Goal: Task Accomplishment & Management: Complete application form

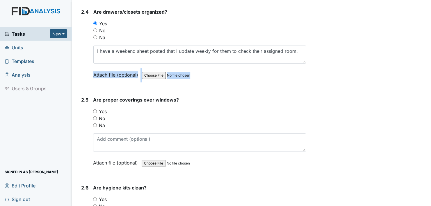
scroll to position [872, 0]
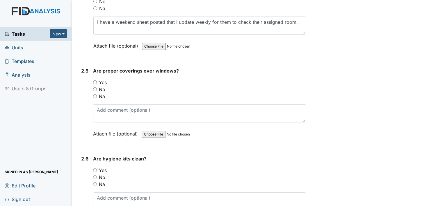
click at [95, 81] on input "Yes" at bounding box center [95, 83] width 4 height 4
radio input "true"
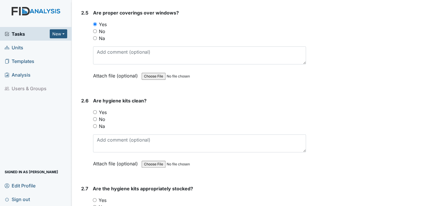
scroll to position [960, 0]
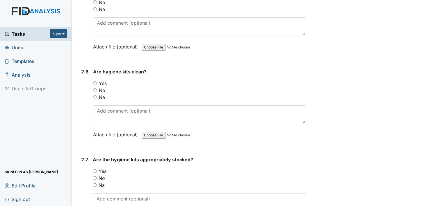
click at [95, 81] on input "Yes" at bounding box center [95, 83] width 4 height 4
radio input "true"
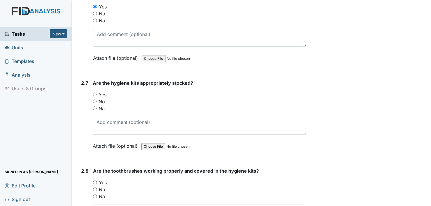
scroll to position [1047, 0]
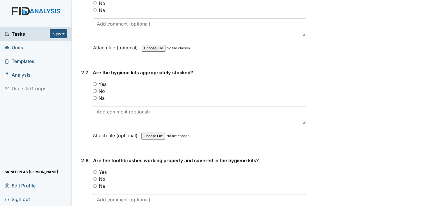
click at [94, 82] on input "Yes" at bounding box center [95, 84] width 4 height 4
radio input "true"
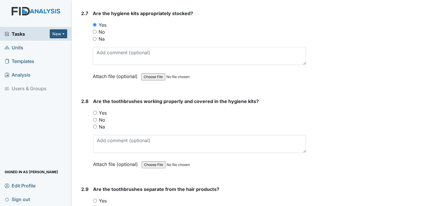
scroll to position [1134, 0]
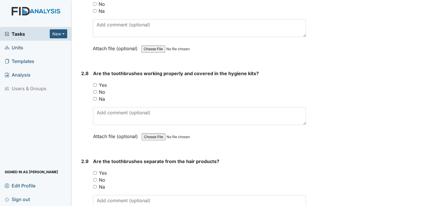
click at [95, 83] on input "Yes" at bounding box center [95, 85] width 4 height 4
radio input "true"
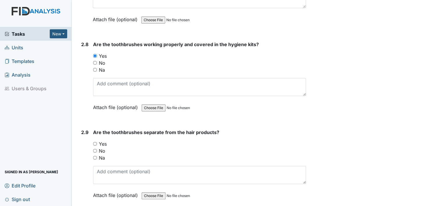
scroll to position [1192, 0]
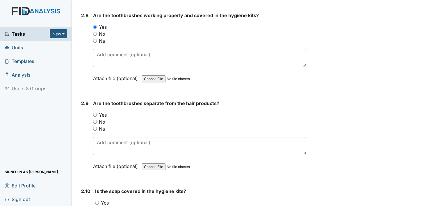
click at [95, 113] on input "Yes" at bounding box center [95, 115] width 4 height 4
radio input "true"
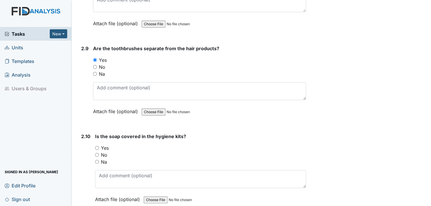
scroll to position [1279, 0]
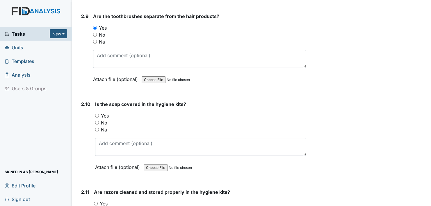
click at [97, 114] on input "Yes" at bounding box center [97, 116] width 4 height 4
radio input "true"
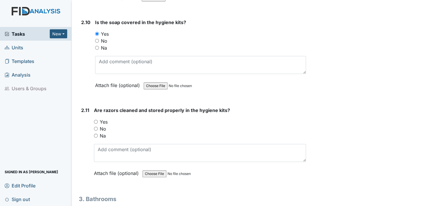
scroll to position [1367, 0]
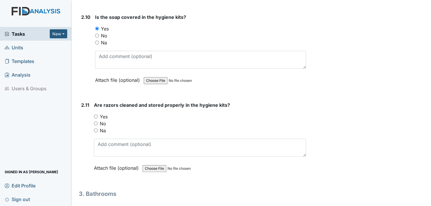
drag, startPoint x: 95, startPoint y: 110, endPoint x: 108, endPoint y: 124, distance: 18.9
click at [95, 115] on input "Yes" at bounding box center [96, 117] width 4 height 4
radio input "true"
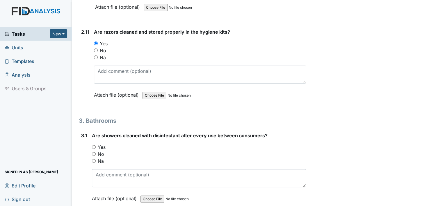
scroll to position [1454, 0]
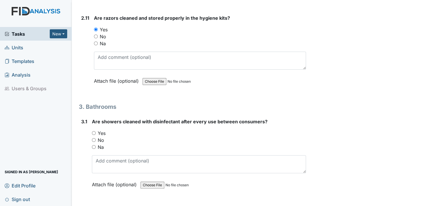
click at [94, 131] on input "Yes" at bounding box center [94, 133] width 4 height 4
radio input "true"
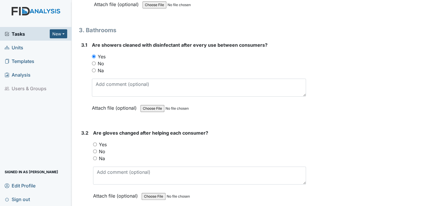
scroll to position [1541, 0]
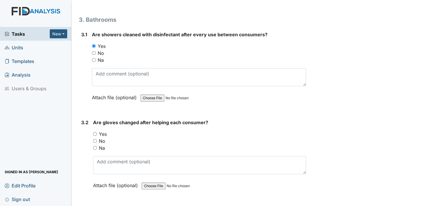
click at [95, 132] on input "Yes" at bounding box center [95, 134] width 4 height 4
radio input "true"
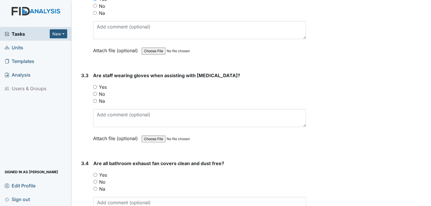
scroll to position [1687, 0]
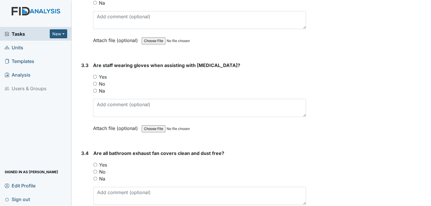
click at [94, 75] on input "Yes" at bounding box center [95, 77] width 4 height 4
radio input "true"
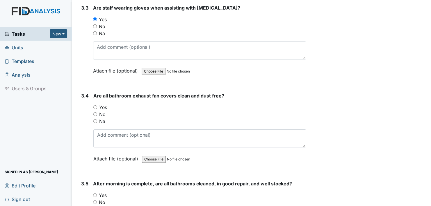
scroll to position [1745, 0]
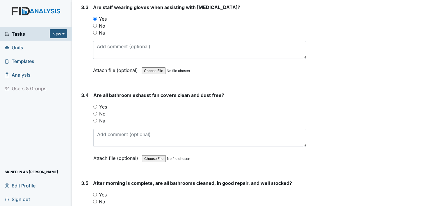
click at [95, 105] on input "Yes" at bounding box center [95, 107] width 4 height 4
radio input "true"
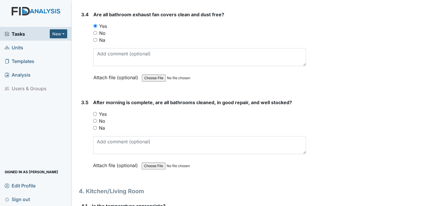
scroll to position [1832, 0]
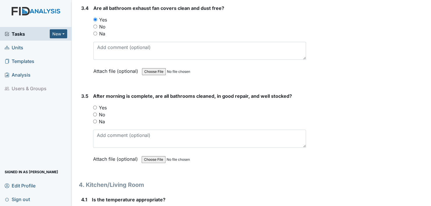
click at [95, 106] on input "Yes" at bounding box center [95, 108] width 4 height 4
radio input "true"
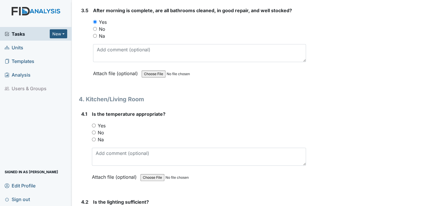
scroll to position [1919, 0]
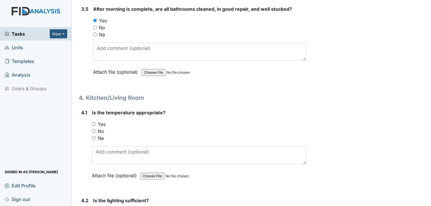
click at [93, 122] on input "Yes" at bounding box center [94, 124] width 4 height 4
radio input "true"
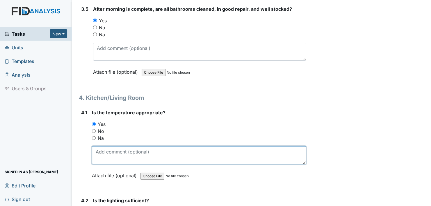
click at [94, 153] on textarea at bounding box center [199, 156] width 214 height 18
type textarea "but at night it gets cold staff had stated."
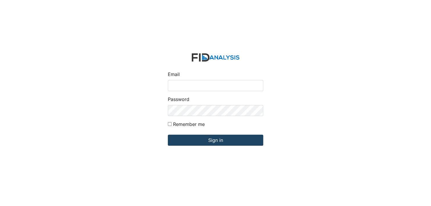
type input "[EMAIL_ADDRESS][DOMAIN_NAME]"
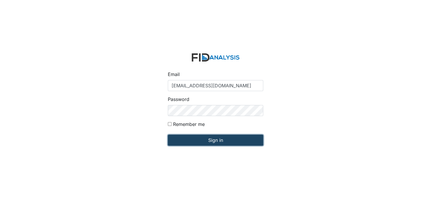
click at [221, 140] on input "Sign in" at bounding box center [215, 140] width 95 height 11
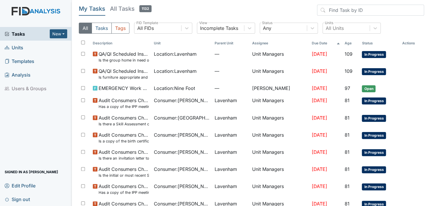
click at [18, 46] on span "Units" at bounding box center [14, 47] width 19 height 9
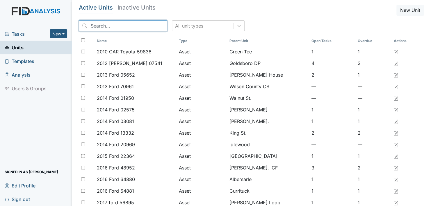
click at [134, 24] on input "search" at bounding box center [123, 25] width 88 height 11
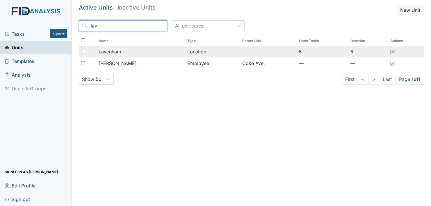
type input "lav"
click at [116, 51] on span "Lavenham" at bounding box center [110, 51] width 22 height 7
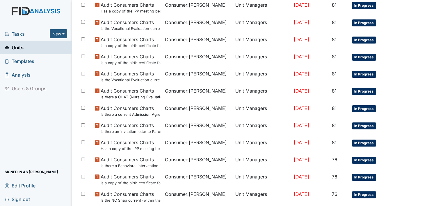
scroll to position [416, 0]
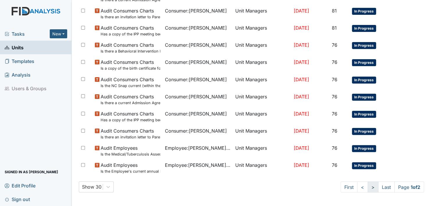
click at [368, 186] on link ">" at bounding box center [373, 187] width 11 height 11
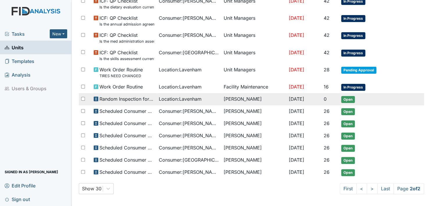
click at [347, 98] on span "Open" at bounding box center [348, 99] width 14 height 7
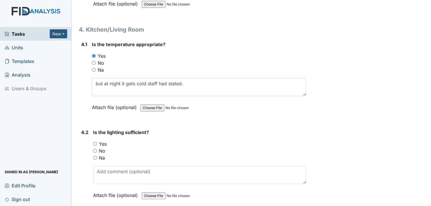
scroll to position [1977, 0]
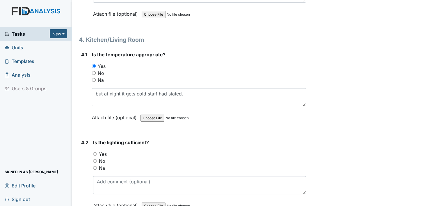
click at [95, 152] on input "Yes" at bounding box center [95, 154] width 4 height 4
radio input "true"
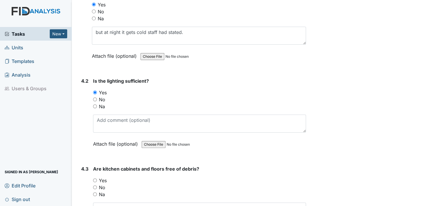
scroll to position [2094, 0]
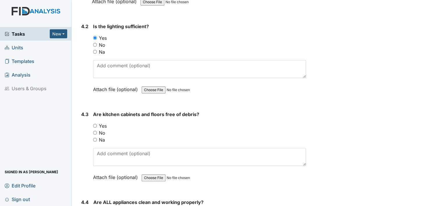
click at [95, 124] on input "Yes" at bounding box center [95, 126] width 4 height 4
radio input "true"
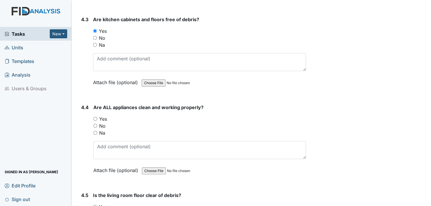
scroll to position [2210, 0]
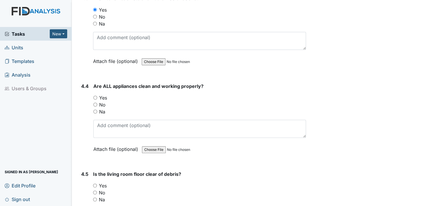
click at [95, 96] on input "Yes" at bounding box center [95, 98] width 4 height 4
radio input "true"
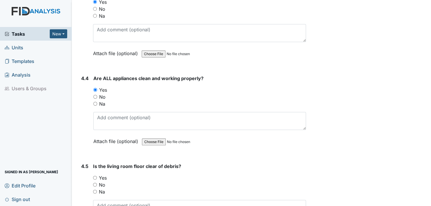
scroll to position [2239, 0]
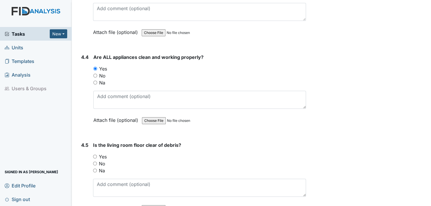
click at [95, 155] on input "Yes" at bounding box center [95, 157] width 4 height 4
radio input "true"
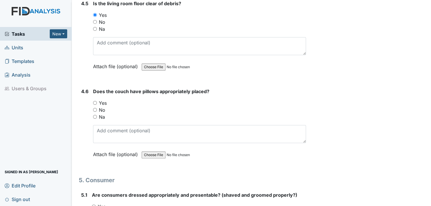
scroll to position [2384, 0]
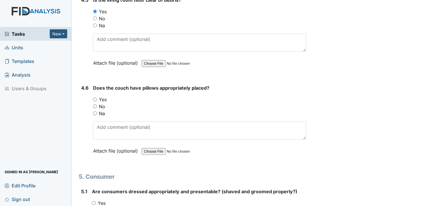
drag, startPoint x: 93, startPoint y: 91, endPoint x: 98, endPoint y: 96, distance: 6.4
click at [94, 98] on input "Yes" at bounding box center [95, 100] width 4 height 4
radio input "true"
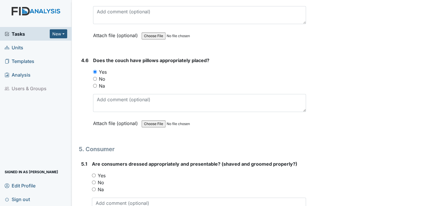
scroll to position [2472, 0]
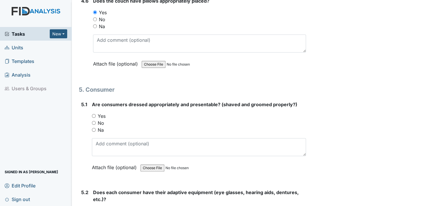
click at [94, 114] on input "Yes" at bounding box center [94, 116] width 4 height 4
radio input "true"
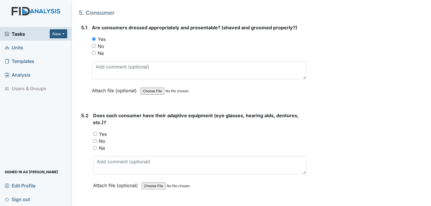
scroll to position [2559, 0]
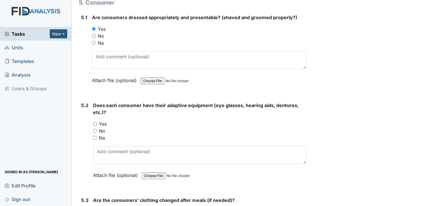
click at [94, 122] on input "Yes" at bounding box center [95, 124] width 4 height 4
radio input "true"
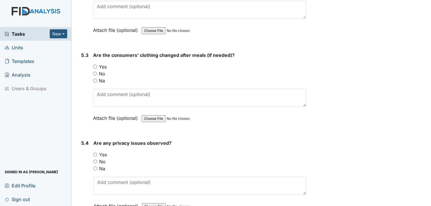
scroll to position [2646, 0]
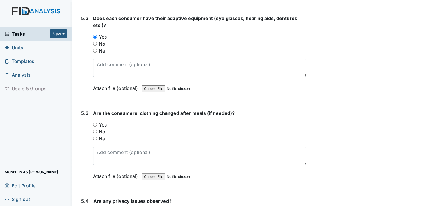
click at [95, 123] on input "Yes" at bounding box center [95, 125] width 4 height 4
radio input "true"
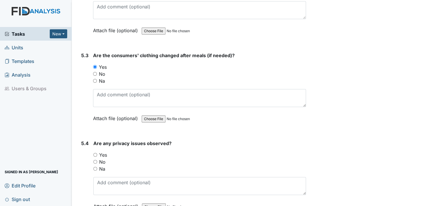
scroll to position [2704, 0]
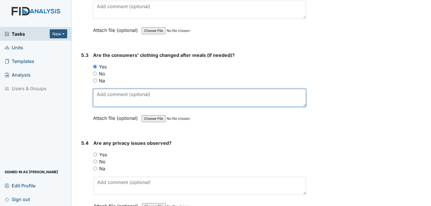
click at [108, 92] on textarea at bounding box center [199, 98] width 213 height 18
type textarea "staff makes sure the clothes are changed before leaving the house to go the wor…"
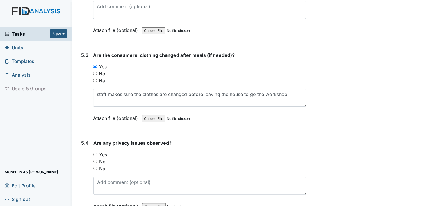
drag, startPoint x: 99, startPoint y: 107, endPoint x: 101, endPoint y: 110, distance: 3.3
click at [99, 112] on label "Attach file (optional)" at bounding box center [116, 117] width 47 height 10
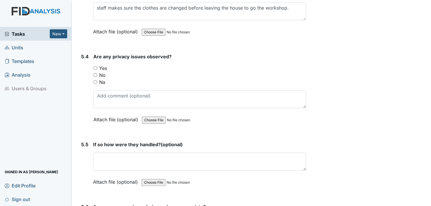
scroll to position [2791, 0]
click at [95, 73] on input "No" at bounding box center [95, 75] width 4 height 4
radio input "true"
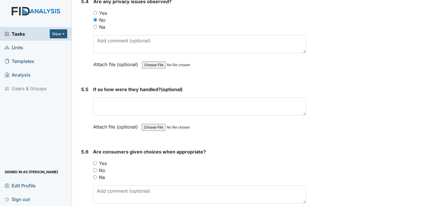
scroll to position [2850, 0]
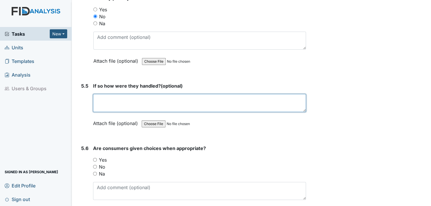
click at [103, 97] on textarea at bounding box center [199, 103] width 213 height 18
type textarea "yes, usually"
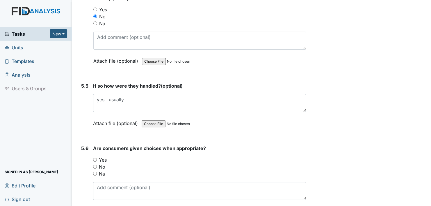
click at [97, 117] on label "Attach file (optional)" at bounding box center [116, 122] width 47 height 10
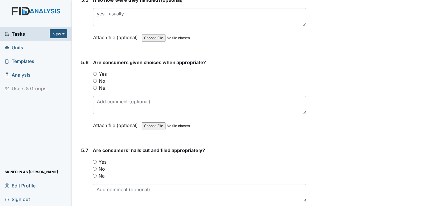
scroll to position [2937, 0]
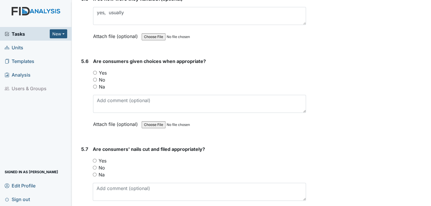
drag, startPoint x: 95, startPoint y: 62, endPoint x: 110, endPoint y: 97, distance: 38.6
click at [95, 71] on input "Yes" at bounding box center [95, 73] width 4 height 4
radio input "true"
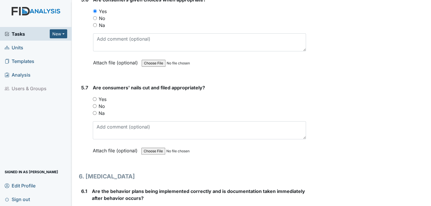
scroll to position [3024, 0]
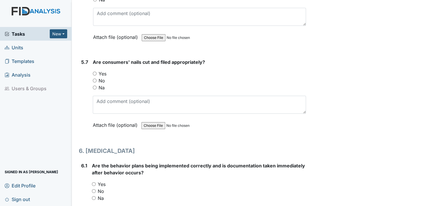
drag, startPoint x: 95, startPoint y: 62, endPoint x: 96, endPoint y: 67, distance: 4.8
click at [95, 72] on input "Yes" at bounding box center [95, 74] width 4 height 4
radio input "true"
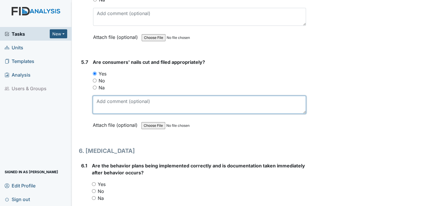
click at [103, 99] on textarea at bounding box center [199, 105] width 213 height 18
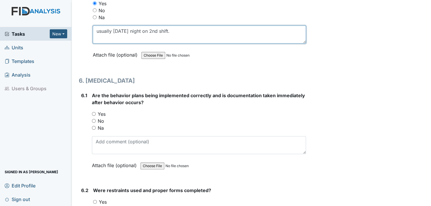
scroll to position [3111, 0]
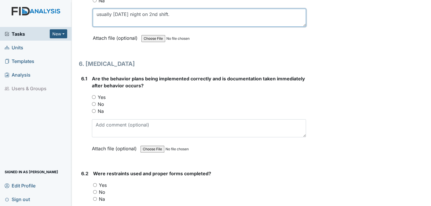
type textarea "usually on Tuesday night on 2nd shift."
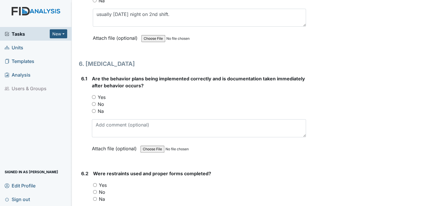
click at [101, 31] on label "Attach file (optional)" at bounding box center [116, 36] width 47 height 10
click at [93, 95] on input "Yes" at bounding box center [94, 97] width 4 height 4
radio input "true"
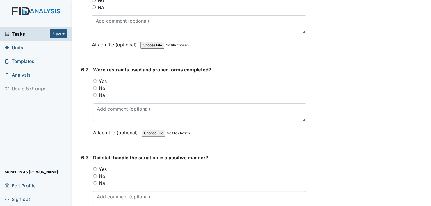
scroll to position [3228, 0]
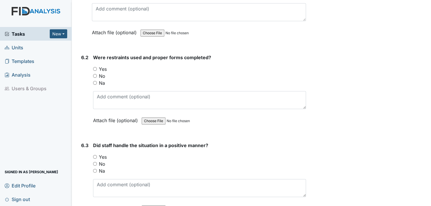
click at [96, 67] on input "Yes" at bounding box center [95, 69] width 4 height 4
radio input "true"
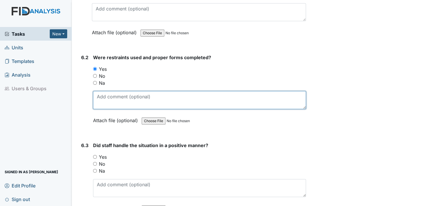
click at [103, 94] on textarea at bounding box center [199, 100] width 213 height 18
type textarea "when needed"
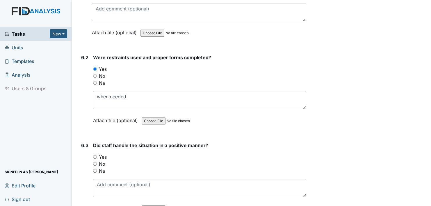
click at [98, 114] on label "Attach file (optional)" at bounding box center [116, 119] width 47 height 10
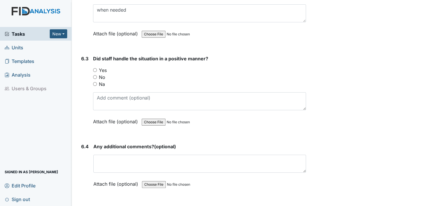
scroll to position [3315, 0]
drag, startPoint x: 95, startPoint y: 59, endPoint x: 97, endPoint y: 67, distance: 8.3
click at [95, 67] on div "Yes" at bounding box center [199, 70] width 213 height 7
click at [96, 68] on input "Yes" at bounding box center [95, 70] width 4 height 4
radio input "true"
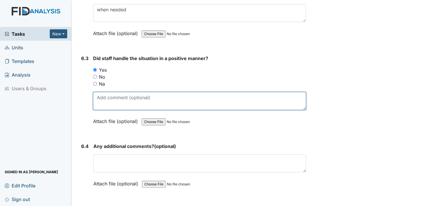
click at [103, 96] on textarea at bounding box center [199, 101] width 213 height 18
type textarea "usually, they do."
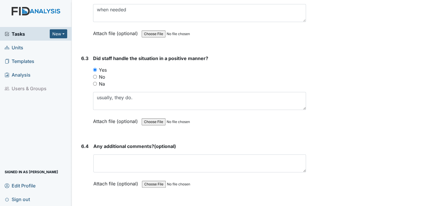
click at [99, 115] on label "Attach file (optional)" at bounding box center [116, 120] width 47 height 10
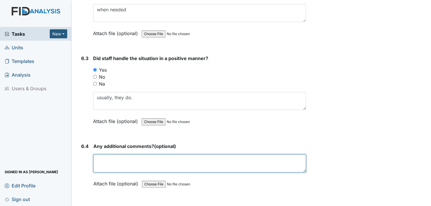
click at [103, 155] on textarea at bounding box center [199, 164] width 213 height 18
type textarea "no"
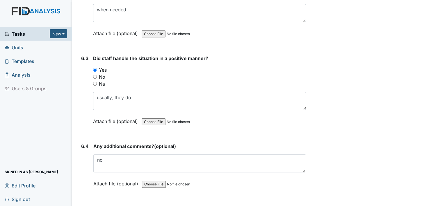
click at [97, 177] on label "Attach file (optional)" at bounding box center [116, 182] width 47 height 10
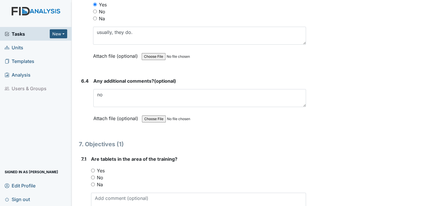
scroll to position [3402, 0]
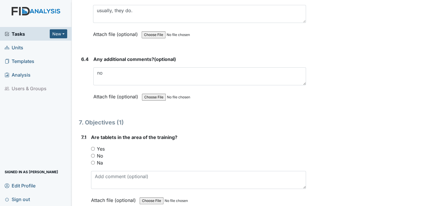
click at [92, 147] on input "Yes" at bounding box center [93, 149] width 4 height 4
radio input "true"
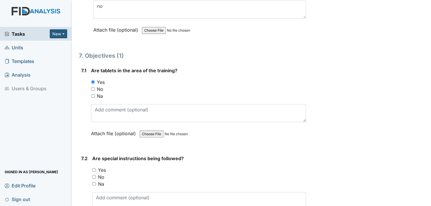
scroll to position [3489, 0]
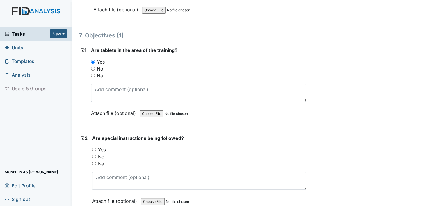
click at [92, 148] on input "Yes" at bounding box center [94, 150] width 4 height 4
radio input "true"
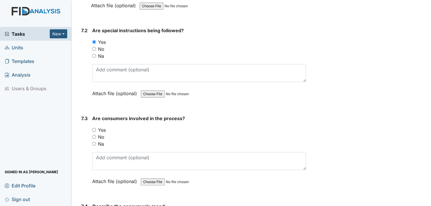
scroll to position [3606, 0]
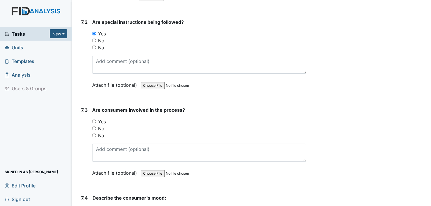
click at [95, 120] on input "Yes" at bounding box center [94, 122] width 4 height 4
radio input "true"
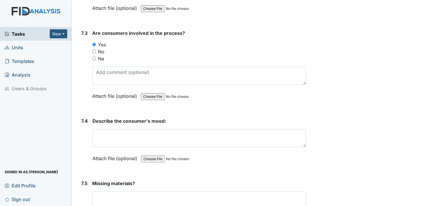
scroll to position [3693, 0]
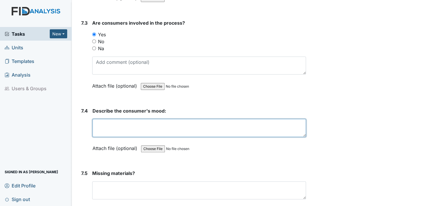
click at [110, 119] on textarea at bounding box center [198, 128] width 213 height 18
type textarea "happy"
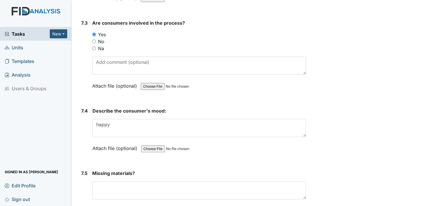
click at [99, 142] on label "Attach file (optional)" at bounding box center [115, 147] width 47 height 10
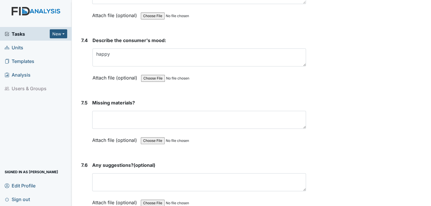
scroll to position [3809, 0]
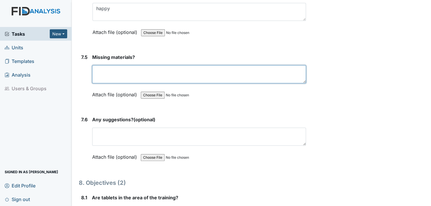
click at [101, 65] on textarea at bounding box center [199, 74] width 214 height 18
type textarea "checked the books this morning all looked good."
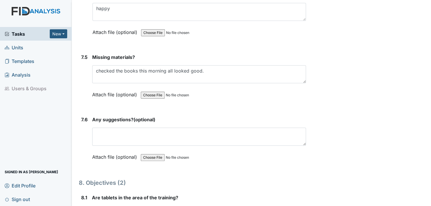
click at [101, 88] on label "Attach file (optional)" at bounding box center [115, 93] width 47 height 10
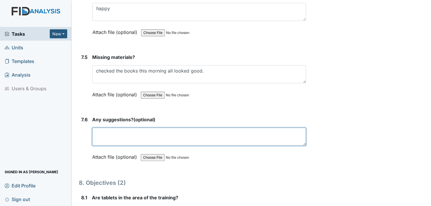
click at [99, 128] on textarea at bounding box center [199, 137] width 214 height 18
type textarea "no"
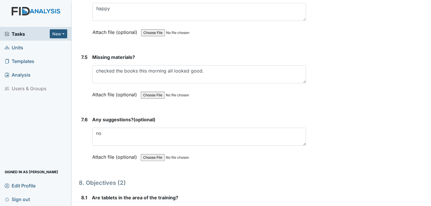
click at [99, 151] on label "Attach file (optional)" at bounding box center [115, 156] width 47 height 10
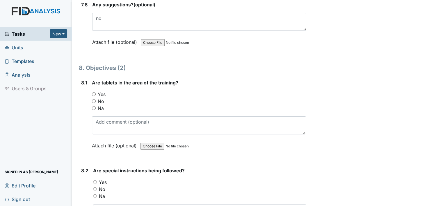
scroll to position [3926, 0]
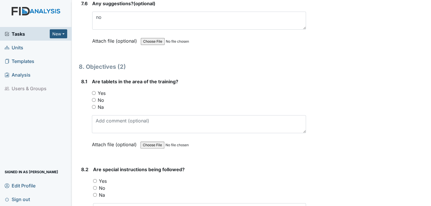
click at [93, 91] on input "Yes" at bounding box center [94, 93] width 4 height 4
radio input "true"
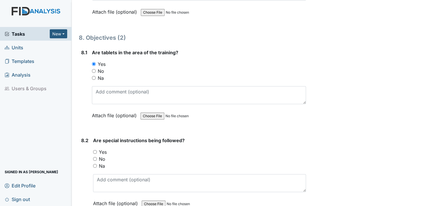
click at [94, 150] on input "Yes" at bounding box center [95, 152] width 4 height 4
radio input "true"
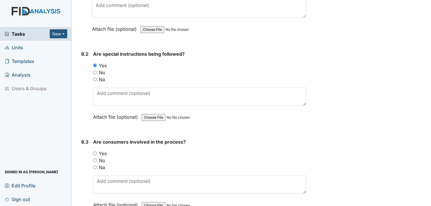
scroll to position [4042, 0]
click at [94, 151] on input "Yes" at bounding box center [95, 153] width 4 height 4
radio input "true"
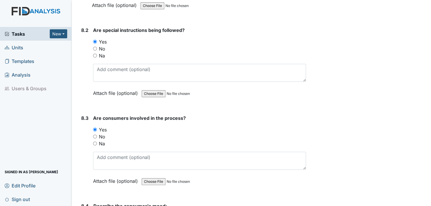
scroll to position [4129, 0]
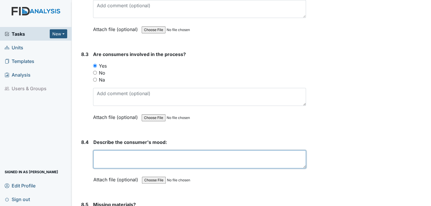
click at [126, 151] on textarea at bounding box center [199, 160] width 213 height 18
type textarea "happy"
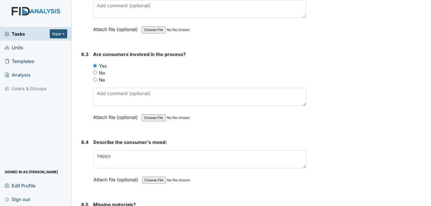
click at [101, 173] on label "Attach file (optional)" at bounding box center [116, 178] width 47 height 10
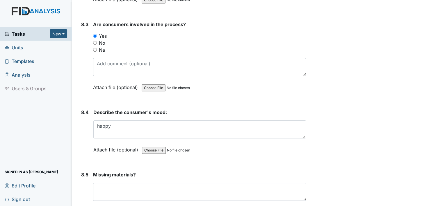
scroll to position [4187, 0]
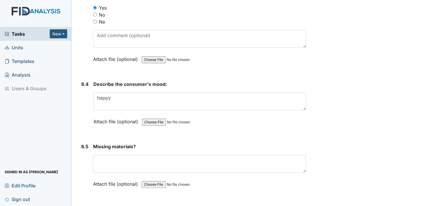
click at [101, 178] on label "Attach file (optional)" at bounding box center [116, 183] width 47 height 10
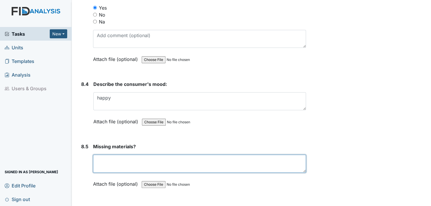
click at [103, 155] on textarea at bounding box center [199, 164] width 213 height 18
type textarea "none"
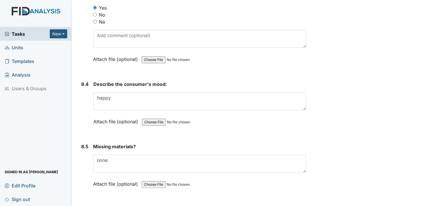
click at [101, 178] on label "Attach file (optional)" at bounding box center [116, 183] width 47 height 10
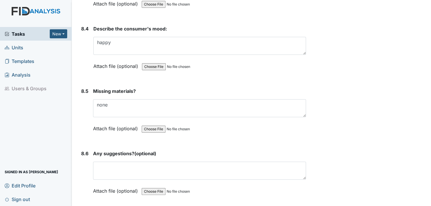
scroll to position [4245, 0]
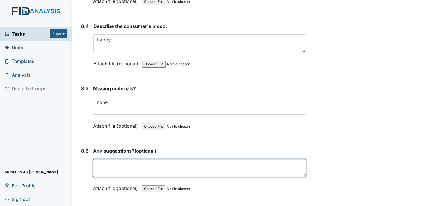
click at [99, 159] on textarea at bounding box center [199, 168] width 213 height 18
type textarea "no"
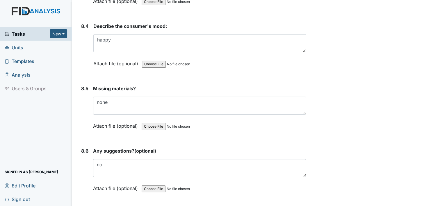
click at [99, 182] on label "Attach file (optional)" at bounding box center [116, 187] width 47 height 10
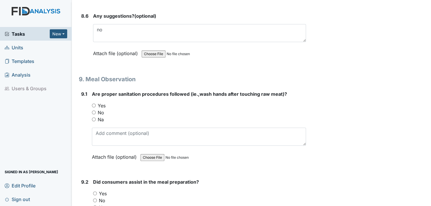
scroll to position [4391, 0]
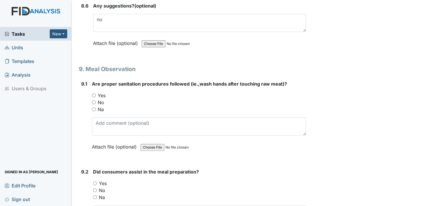
drag, startPoint x: 93, startPoint y: 79, endPoint x: 94, endPoint y: 86, distance: 7.1
click at [93, 94] on input "Yes" at bounding box center [94, 96] width 4 height 4
radio input "true"
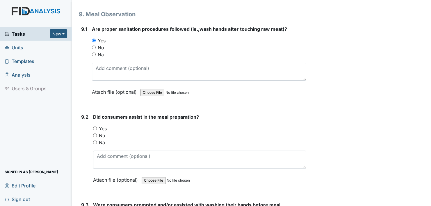
scroll to position [4449, 0]
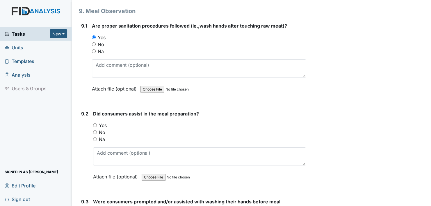
drag, startPoint x: 95, startPoint y: 111, endPoint x: 98, endPoint y: 121, distance: 10.8
click at [96, 122] on div "You must select one of the below options. Yes No Na" at bounding box center [199, 132] width 213 height 21
click at [95, 124] on input "Yes" at bounding box center [95, 126] width 4 height 4
radio input "true"
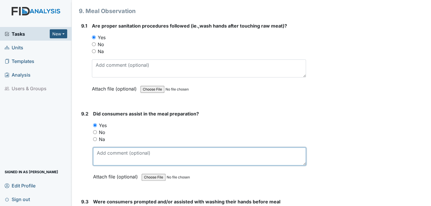
click at [105, 148] on textarea at bounding box center [199, 157] width 213 height 18
type textarea "RH"
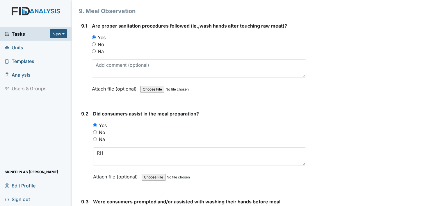
click at [95, 170] on label "Attach file (optional)" at bounding box center [116, 175] width 47 height 10
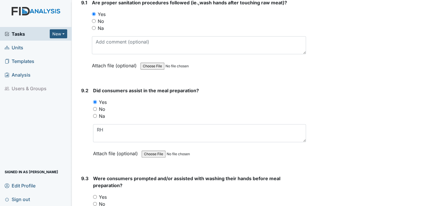
scroll to position [4507, 0]
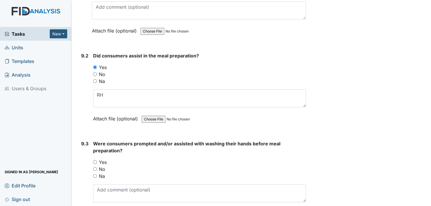
drag, startPoint x: 94, startPoint y: 146, endPoint x: 115, endPoint y: 173, distance: 34.2
click at [95, 159] on div "Yes" at bounding box center [199, 162] width 213 height 7
click at [96, 161] on input "Yes" at bounding box center [95, 163] width 4 height 4
radio input "true"
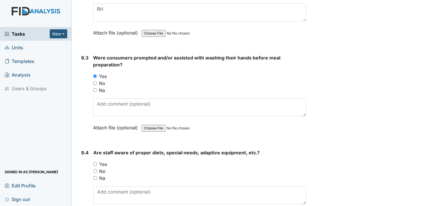
scroll to position [4594, 0]
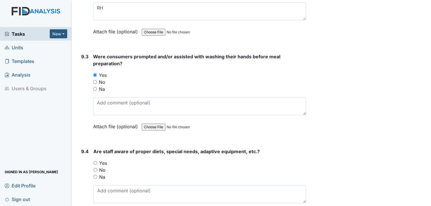
click at [95, 161] on input "Yes" at bounding box center [95, 163] width 4 height 4
radio input "true"
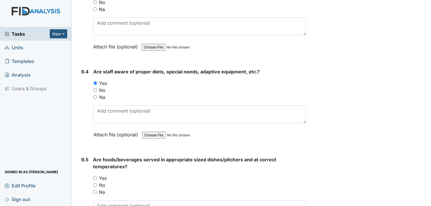
scroll to position [4682, 0]
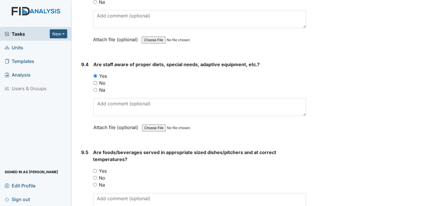
click at [95, 169] on input "Yes" at bounding box center [95, 171] width 4 height 4
radio input "true"
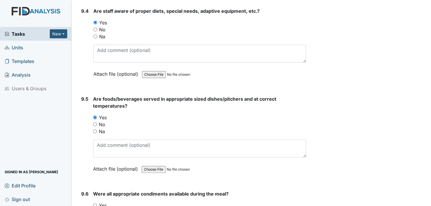
scroll to position [4769, 0]
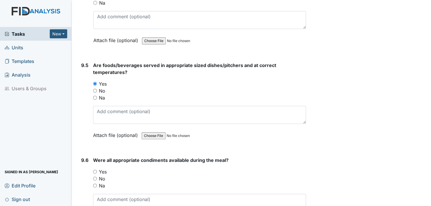
click at [95, 170] on input "Yes" at bounding box center [95, 172] width 4 height 4
radio input "true"
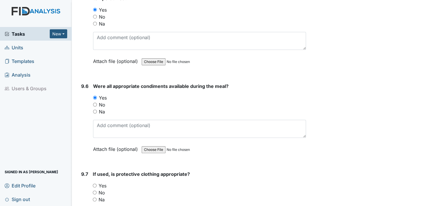
scroll to position [4885, 0]
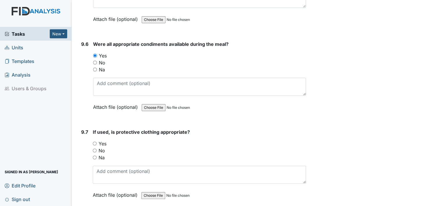
click at [95, 142] on input "Yes" at bounding box center [95, 144] width 4 height 4
radio input "true"
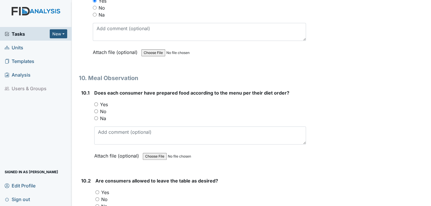
scroll to position [5031, 0]
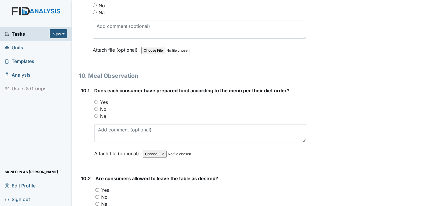
click at [96, 100] on input "Yes" at bounding box center [96, 102] width 4 height 4
radio input "true"
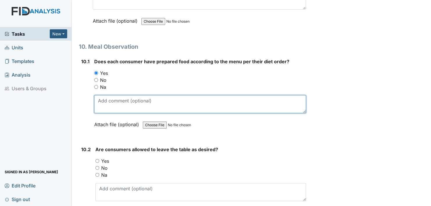
click at [99, 95] on textarea at bounding box center [200, 104] width 212 height 18
type textarea "staff did good cutting up the toast this morning and the sausage as well."
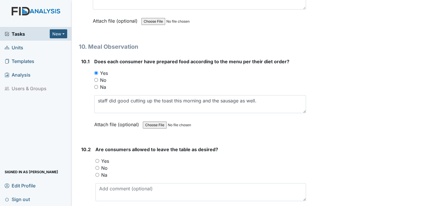
click at [103, 118] on label "Attach file (optional)" at bounding box center [117, 123] width 47 height 10
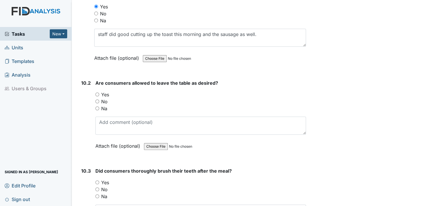
scroll to position [5147, 0]
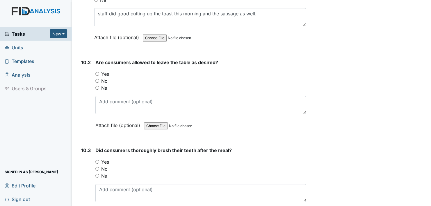
click at [97, 72] on input "Yes" at bounding box center [97, 74] width 4 height 4
radio input "true"
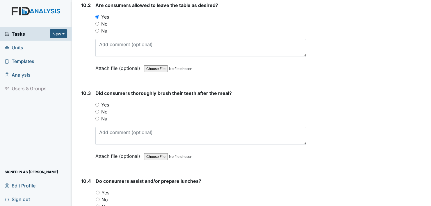
scroll to position [5205, 0]
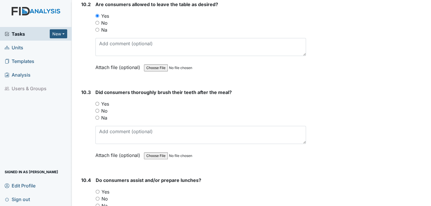
click at [97, 102] on input "Yes" at bounding box center [97, 104] width 4 height 4
radio input "true"
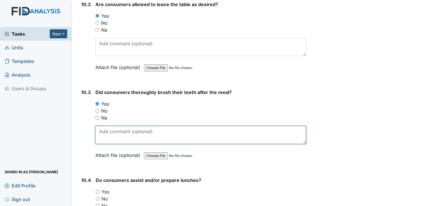
click at [109, 126] on textarea at bounding box center [200, 135] width 211 height 18
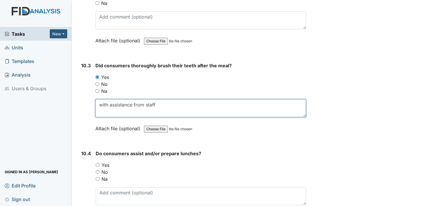
scroll to position [5263, 0]
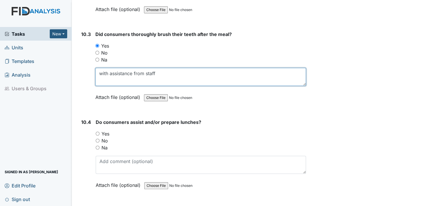
type textarea "with assistance from staff"
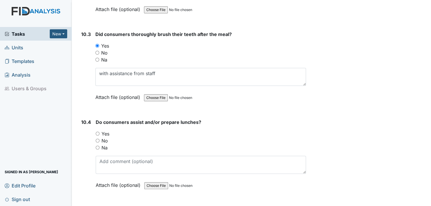
click at [97, 132] on input "Yes" at bounding box center [98, 134] width 4 height 4
radio input "true"
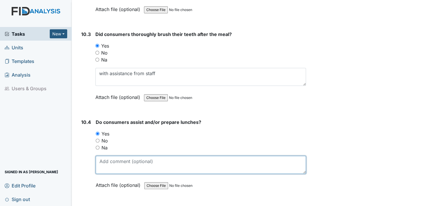
click at [104, 156] on textarea at bounding box center [201, 165] width 210 height 18
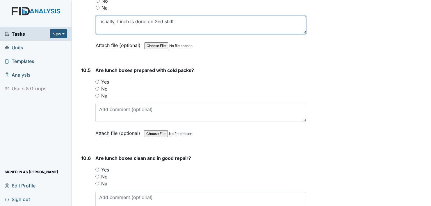
scroll to position [5409, 0]
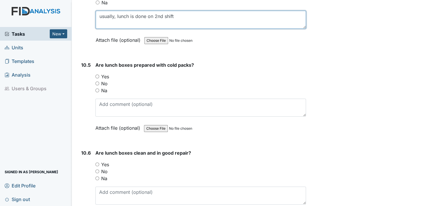
type textarea "usually, lunch is done on 2nd shift"
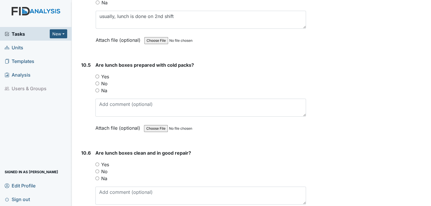
click at [97, 75] on input "Yes" at bounding box center [97, 77] width 4 height 4
radio input "true"
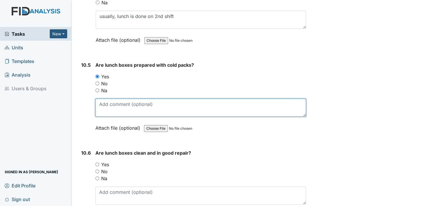
click at [107, 99] on textarea at bounding box center [200, 108] width 211 height 18
type textarea "i"
type textarea "If needed."
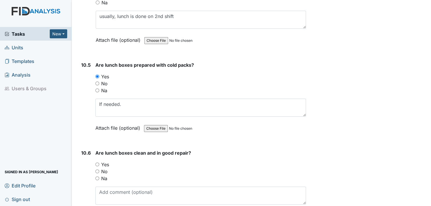
click at [99, 122] on label "Attach file (optional)" at bounding box center [118, 127] width 47 height 10
drag, startPoint x: 99, startPoint y: 109, endPoint x: 102, endPoint y: 112, distance: 4.5
drag, startPoint x: 102, startPoint y: 112, endPoint x: 293, endPoint y: 57, distance: 198.2
click at [293, 73] on div "Yes" at bounding box center [200, 76] width 211 height 7
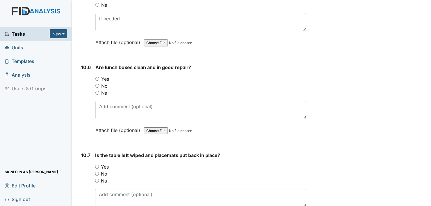
scroll to position [5496, 0]
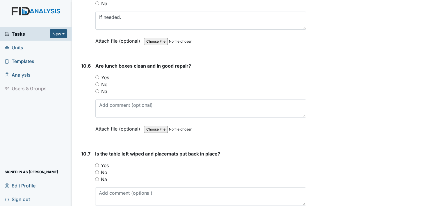
click at [97, 76] on input "Yes" at bounding box center [97, 78] width 4 height 4
radio input "true"
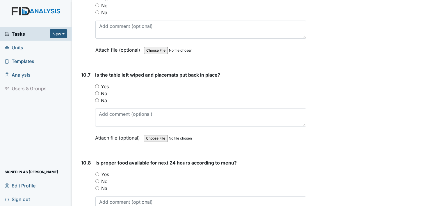
scroll to position [5583, 0]
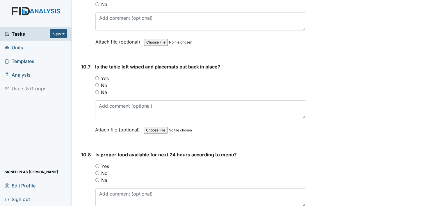
drag, startPoint x: 97, startPoint y: 59, endPoint x: 105, endPoint y: 69, distance: 13.5
click at [101, 75] on label "Yes" at bounding box center [105, 78] width 8 height 7
click at [99, 76] on input "Yes" at bounding box center [97, 78] width 4 height 4
radio input "true"
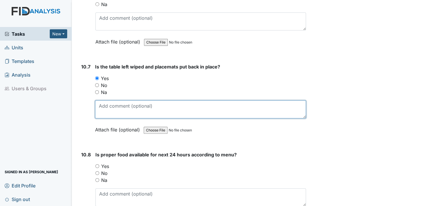
click at [104, 101] on textarea at bounding box center [200, 110] width 211 height 18
click at [110, 101] on textarea "JL really does a great job sitting the table and making sure everything is avia…" at bounding box center [200, 110] width 211 height 18
drag, startPoint x: 229, startPoint y: 83, endPoint x: 234, endPoint y: 81, distance: 5.6
click at [233, 81] on div "Is the table left wiped and placemats put back in place? You must select one of…" at bounding box center [200, 100] width 211 height 74
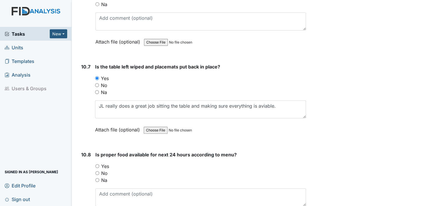
click at [271, 89] on div "Na" at bounding box center [200, 92] width 211 height 7
click at [305, 56] on div "Inspection: Random Inspection for AM ID: #00011407 Open Autosaving... Location:…" at bounding box center [192, 65] width 236 height 11287
click at [359, 66] on div "Archive Task × Are you sure you want to archive this task? It will appear as in…" at bounding box center [369, 65] width 118 height 11287
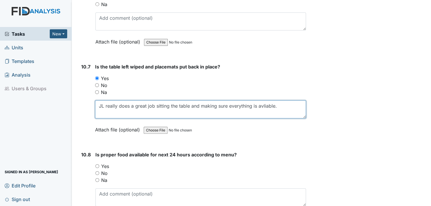
click at [268, 101] on textarea "JL really does a great job sitting the table and making sure everything is avli…" at bounding box center [200, 110] width 211 height 18
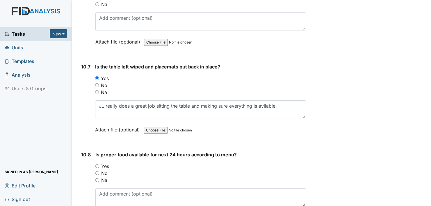
click at [369, 52] on div "Archive Task × Are you sure you want to archive this task? It will appear as in…" at bounding box center [369, 65] width 118 height 11287
click at [362, 80] on div "Archive Task × Are you sure you want to archive this task? It will appear as in…" at bounding box center [369, 65] width 118 height 11287
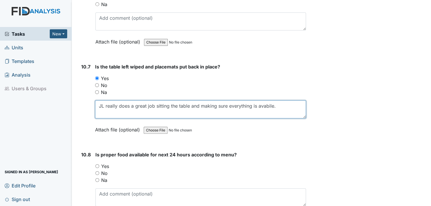
click at [266, 101] on textarea "JL really does a great job sitting the table and making sure everything is avab…" at bounding box center [200, 110] width 211 height 18
click at [275, 101] on textarea "JL really does a great job sitting the table and making sure everything is avab…" at bounding box center [200, 110] width 211 height 18
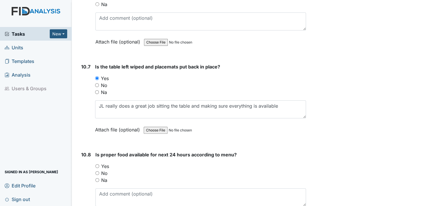
click at [364, 84] on div "Archive Task × Are you sure you want to archive this task? It will appear as in…" at bounding box center [369, 65] width 118 height 11287
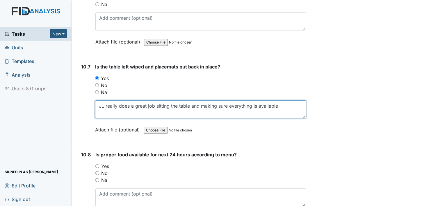
click at [278, 101] on textarea "JL really does a great job sitting the table and making sure everything is avai…" at bounding box center [200, 110] width 211 height 18
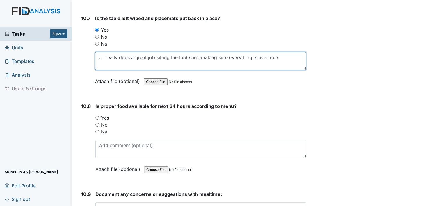
scroll to position [5641, 0]
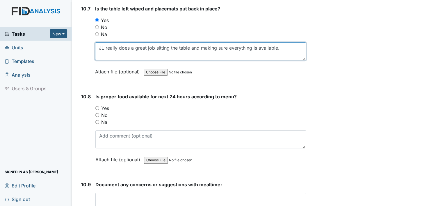
type textarea "JL really does a great job sitting the table and making sure everything is avai…"
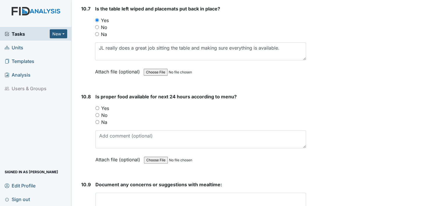
click at [98, 106] on input "Yes" at bounding box center [97, 108] width 4 height 4
radio input "true"
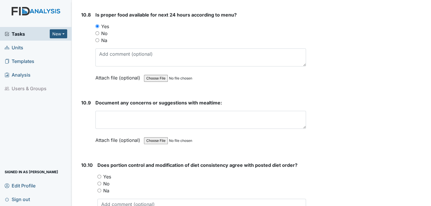
scroll to position [5728, 0]
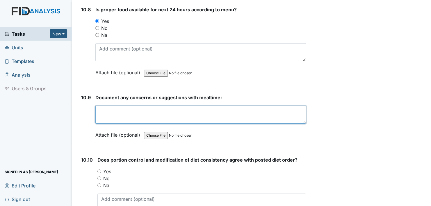
click at [110, 106] on textarea at bounding box center [200, 115] width 211 height 18
type textarea "none"
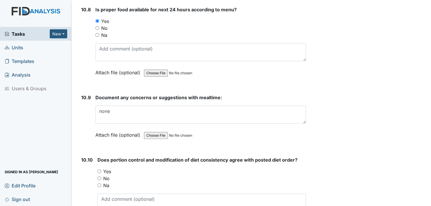
click at [106, 129] on label "Attach file (optional)" at bounding box center [118, 134] width 47 height 10
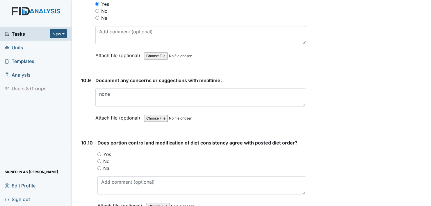
scroll to position [5787, 0]
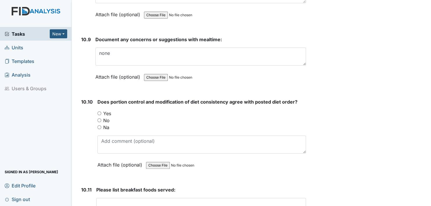
click at [99, 112] on input "Yes" at bounding box center [99, 114] width 4 height 4
radio input "true"
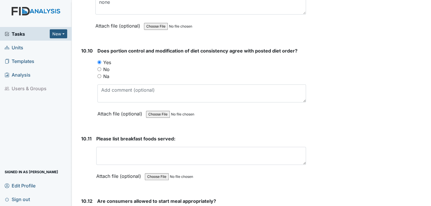
scroll to position [5845, 0]
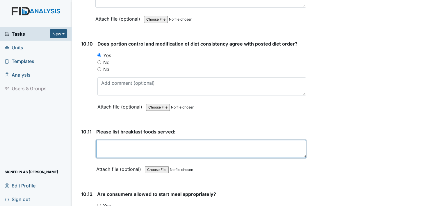
click at [108, 140] on textarea at bounding box center [201, 149] width 210 height 18
click at [155, 140] on textarea "sausage biscuit, coffee," at bounding box center [201, 149] width 210 height 18
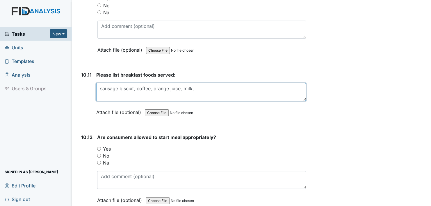
scroll to position [5903, 0]
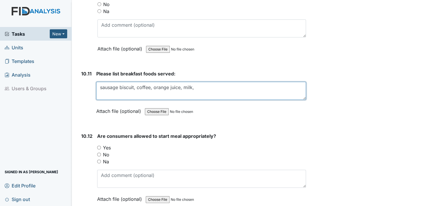
type textarea "sausage biscuit, coffee, orange juice, milk,"
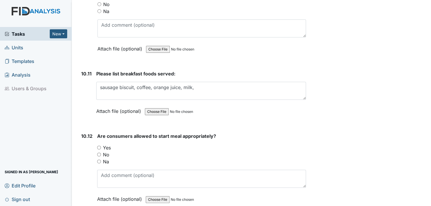
click at [104, 105] on label "Attach file (optional)" at bounding box center [119, 110] width 47 height 10
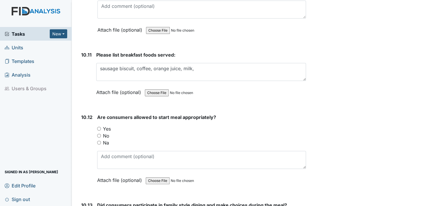
scroll to position [5932, 0]
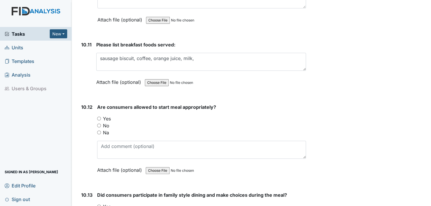
click at [99, 117] on input "Yes" at bounding box center [99, 119] width 4 height 4
radio input "true"
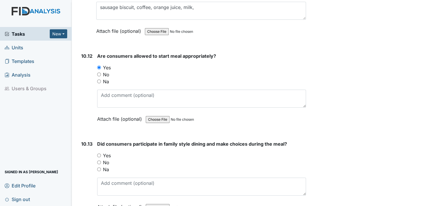
scroll to position [5990, 0]
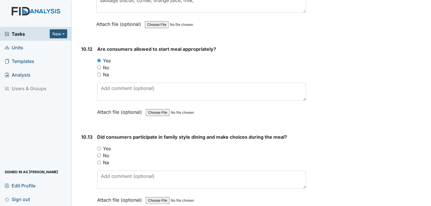
click at [97, 147] on input "Yes" at bounding box center [99, 149] width 4 height 4
radio input "true"
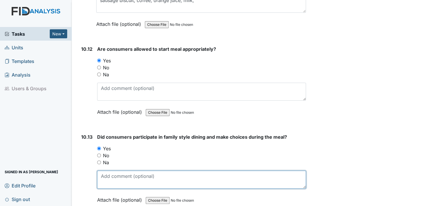
click at [110, 171] on textarea at bounding box center [201, 180] width 209 height 18
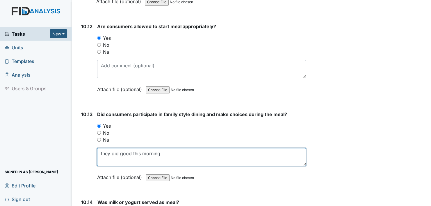
scroll to position [6077, 0]
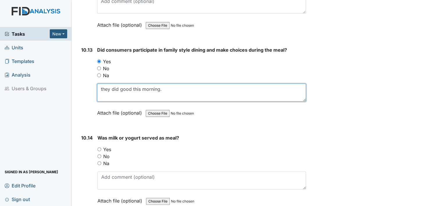
type textarea "they did good this morning."
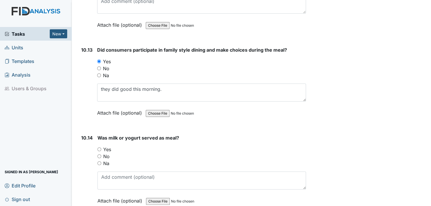
drag, startPoint x: 104, startPoint y: 91, endPoint x: 106, endPoint y: 99, distance: 8.3
click at [104, 106] on label "Attach file (optional)" at bounding box center [120, 111] width 47 height 10
click at [99, 148] on input "Yes" at bounding box center [99, 150] width 4 height 4
radio input "true"
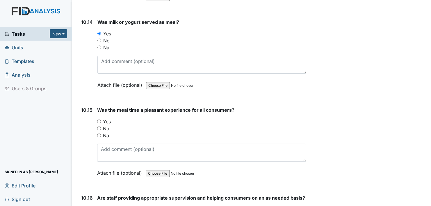
scroll to position [6194, 0]
click at [99, 120] on input "Yes" at bounding box center [99, 122] width 4 height 4
radio input "true"
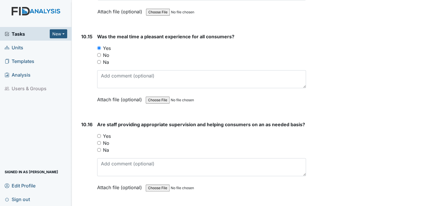
scroll to position [6281, 0]
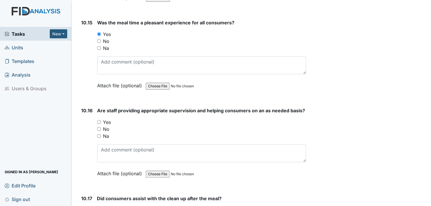
drag, startPoint x: 99, startPoint y: 107, endPoint x: 107, endPoint y: 139, distance: 33.2
click at [99, 120] on input "Yes" at bounding box center [99, 122] width 4 height 4
radio input "true"
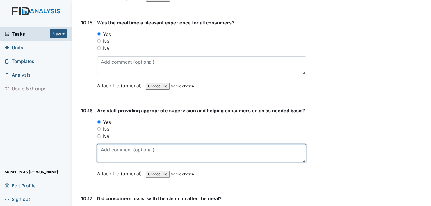
click at [106, 145] on textarea at bounding box center [201, 154] width 209 height 18
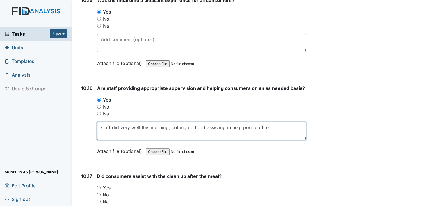
scroll to position [6339, 0]
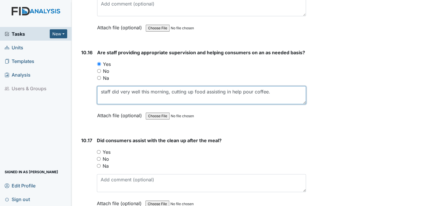
type textarea "staff did very well this morning, cutting up food assisting in help pour coffee."
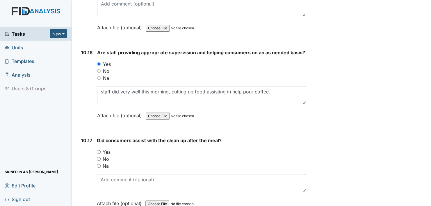
click at [105, 109] on label "Attach file (optional)" at bounding box center [120, 114] width 47 height 10
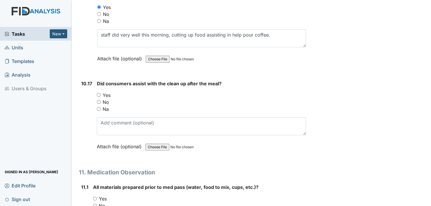
scroll to position [6397, 0]
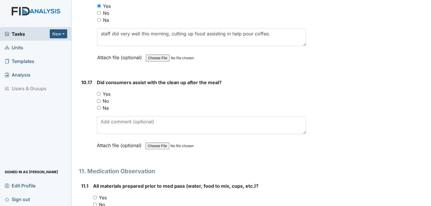
click at [99, 92] on input "Yes" at bounding box center [99, 94] width 4 height 4
radio input "true"
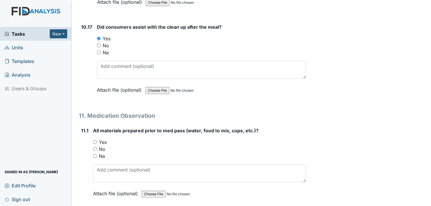
scroll to position [6455, 0]
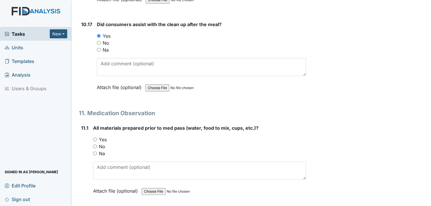
click at [95, 138] on input "Yes" at bounding box center [95, 140] width 4 height 4
radio input "true"
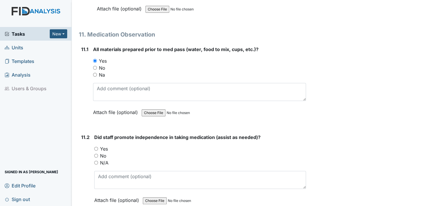
scroll to position [6572, 0]
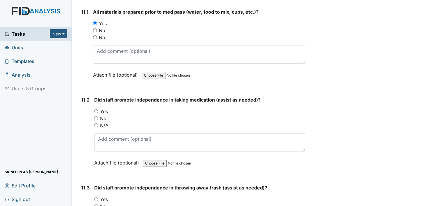
click at [96, 110] on input "Yes" at bounding box center [96, 112] width 4 height 4
radio input "true"
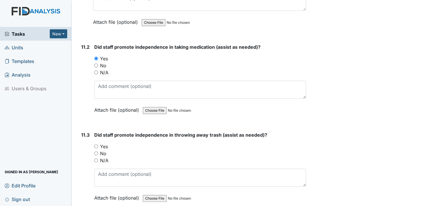
scroll to position [6659, 0]
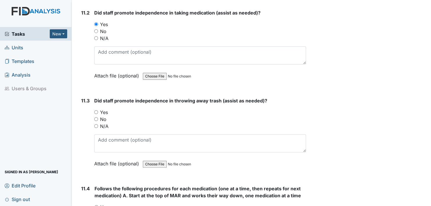
click at [96, 110] on input "Yes" at bounding box center [96, 112] width 4 height 4
radio input "true"
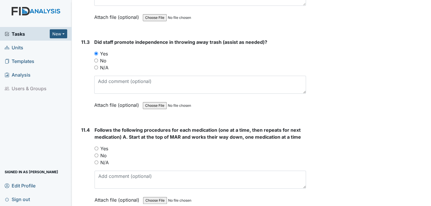
scroll to position [6746, 0]
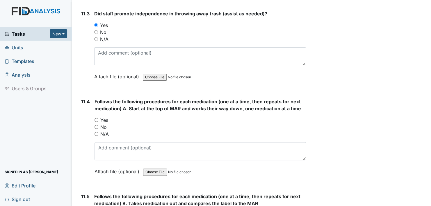
click at [95, 118] on input "Yes" at bounding box center [97, 120] width 4 height 4
radio input "true"
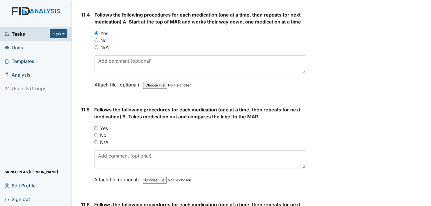
scroll to position [6833, 0]
click at [96, 126] on input "Yes" at bounding box center [96, 128] width 4 height 4
radio input "true"
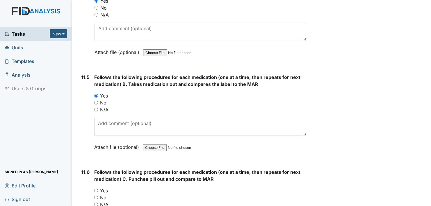
scroll to position [6950, 0]
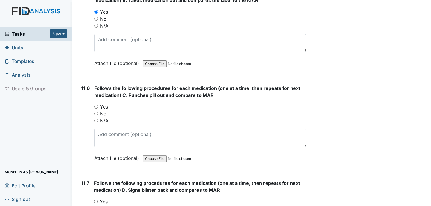
click at [96, 105] on input "Yes" at bounding box center [96, 107] width 4 height 4
radio input "true"
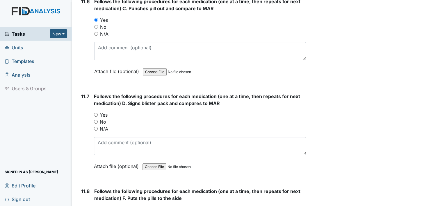
scroll to position [7037, 0]
click at [95, 113] on input "Yes" at bounding box center [96, 115] width 4 height 4
radio input "true"
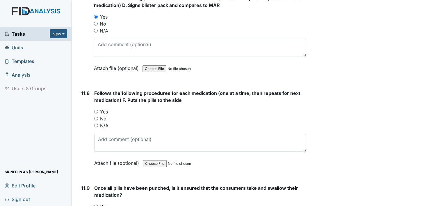
scroll to position [7153, 0]
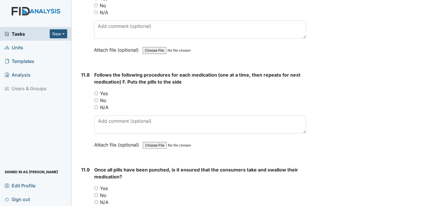
click at [96, 92] on input "Yes" at bounding box center [96, 94] width 4 height 4
radio input "true"
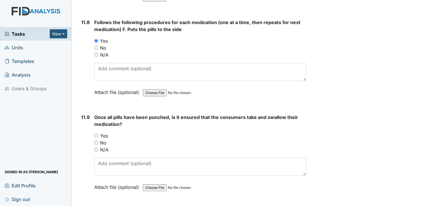
scroll to position [7211, 0]
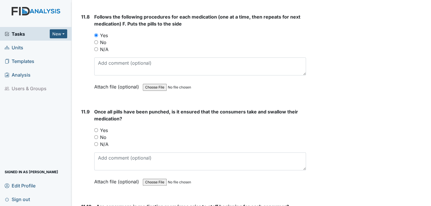
click at [95, 129] on input "Yes" at bounding box center [96, 131] width 4 height 4
radio input "true"
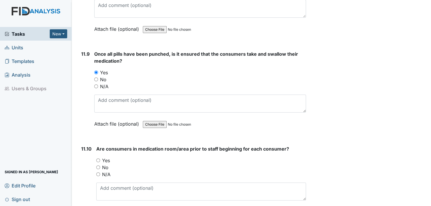
scroll to position [7299, 0]
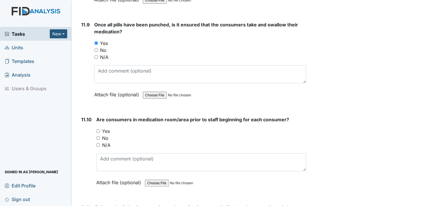
click at [97, 129] on input "Yes" at bounding box center [98, 131] width 4 height 4
radio input "true"
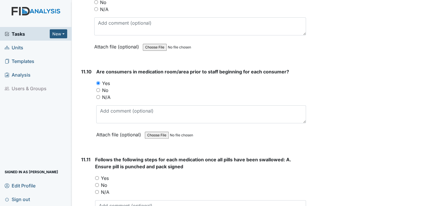
scroll to position [7357, 0]
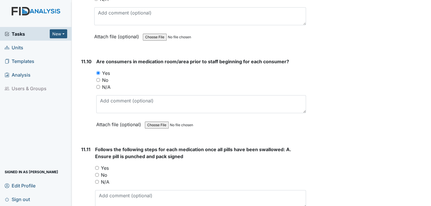
click at [97, 166] on input "Yes" at bounding box center [97, 168] width 4 height 4
radio input "true"
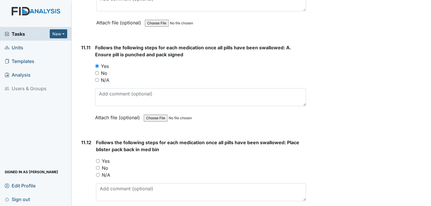
scroll to position [7473, 0]
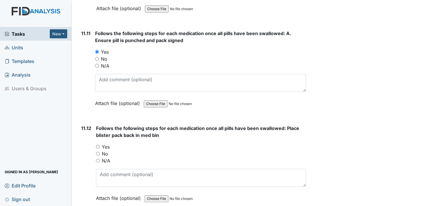
click at [98, 145] on input "Yes" at bounding box center [98, 147] width 4 height 4
radio input "true"
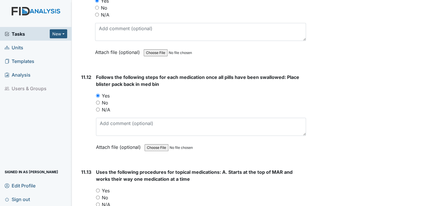
scroll to position [7560, 0]
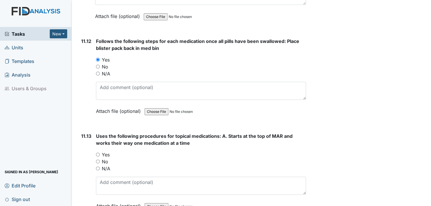
click at [97, 153] on input "Yes" at bounding box center [98, 155] width 4 height 4
radio input "true"
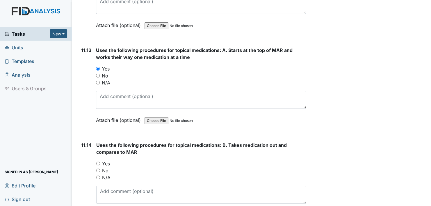
scroll to position [7648, 0]
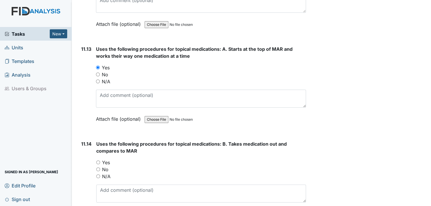
click at [97, 161] on input "Yes" at bounding box center [98, 163] width 4 height 4
radio input "true"
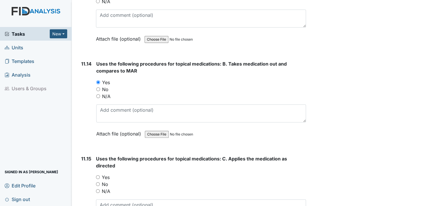
scroll to position [7735, 0]
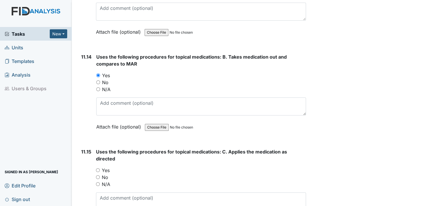
click at [98, 169] on input "Yes" at bounding box center [98, 171] width 4 height 4
radio input "true"
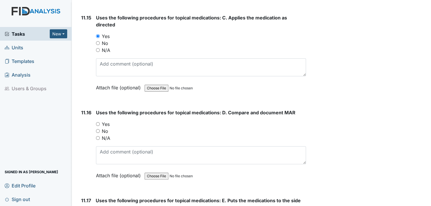
scroll to position [7880, 0]
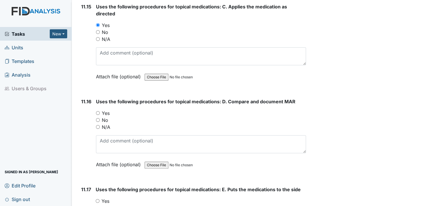
click at [97, 111] on input "Yes" at bounding box center [98, 113] width 4 height 4
radio input "true"
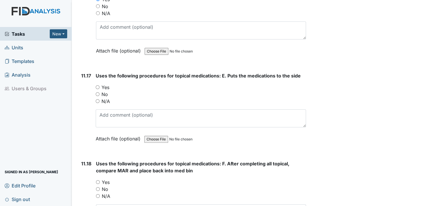
scroll to position [7996, 0]
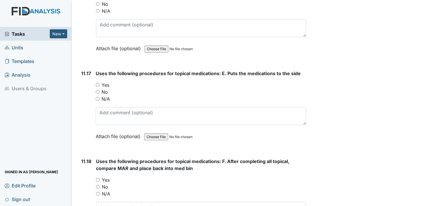
drag, startPoint x: 98, startPoint y: 65, endPoint x: 101, endPoint y: 68, distance: 4.6
click at [98, 83] on input "Yes" at bounding box center [98, 85] width 4 height 4
radio input "true"
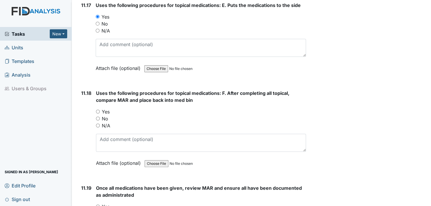
scroll to position [8084, 0]
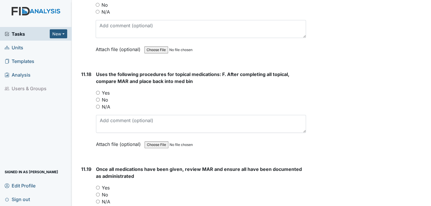
click at [99, 91] on input "Yes" at bounding box center [98, 93] width 4 height 4
radio input "true"
drag, startPoint x: 97, startPoint y: 167, endPoint x: 129, endPoint y: 155, distance: 34.5
click at [98, 186] on input "Yes" at bounding box center [98, 188] width 4 height 4
radio input "true"
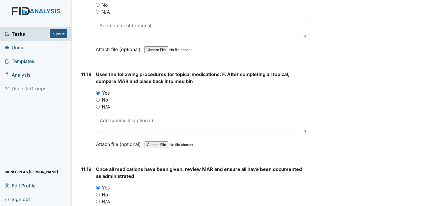
scroll to position [8200, 0]
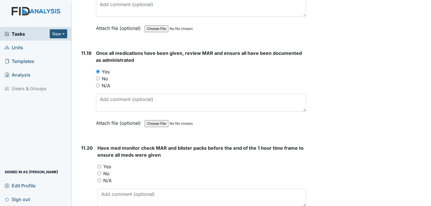
drag, startPoint x: 98, startPoint y: 146, endPoint x: 124, endPoint y: 147, distance: 25.6
click at [100, 165] on input "Yes" at bounding box center [99, 167] width 4 height 4
radio input "true"
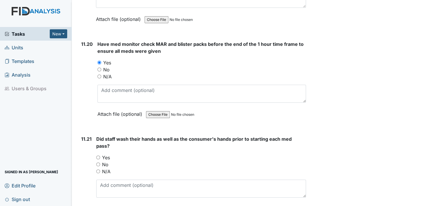
scroll to position [8316, 0]
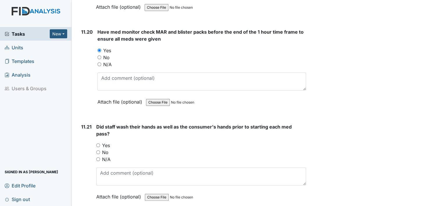
click at [98, 144] on input "Yes" at bounding box center [98, 146] width 4 height 4
radio input "true"
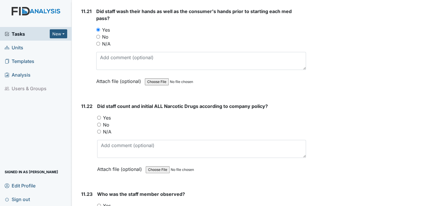
scroll to position [8433, 0]
click at [100, 115] on input "Yes" at bounding box center [99, 117] width 4 height 4
radio input "true"
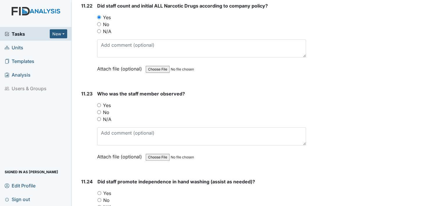
scroll to position [8549, 0]
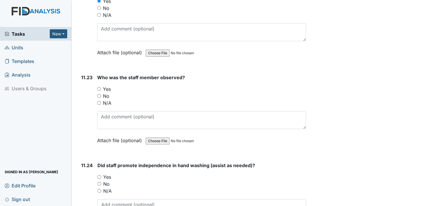
drag, startPoint x: 100, startPoint y: 67, endPoint x: 101, endPoint y: 93, distance: 26.2
click at [100, 87] on input "Yes" at bounding box center [99, 89] width 4 height 4
radio input "true"
click at [99, 175] on input "Yes" at bounding box center [99, 177] width 4 height 4
radio input "true"
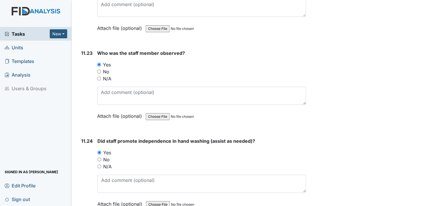
scroll to position [8636, 0]
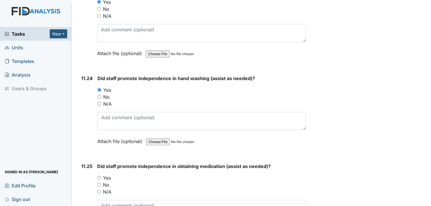
click at [97, 176] on input "Yes" at bounding box center [99, 178] width 4 height 4
radio input "true"
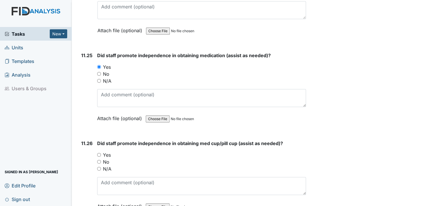
scroll to position [8752, 0]
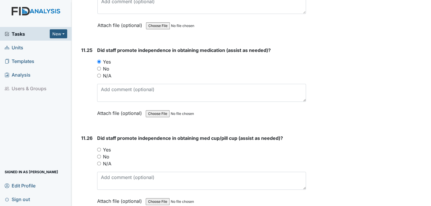
click at [98, 148] on input "Yes" at bounding box center [99, 150] width 4 height 4
radio input "true"
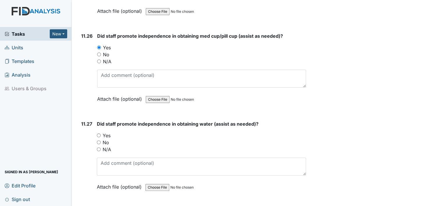
scroll to position [8869, 0]
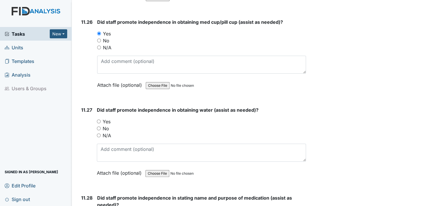
drag, startPoint x: 99, startPoint y: 98, endPoint x: 107, endPoint y: 129, distance: 31.8
click at [99, 120] on input "Yes" at bounding box center [99, 122] width 4 height 4
radio input "true"
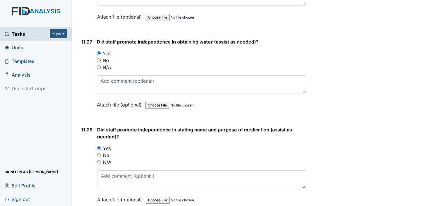
scroll to position [8985, 0]
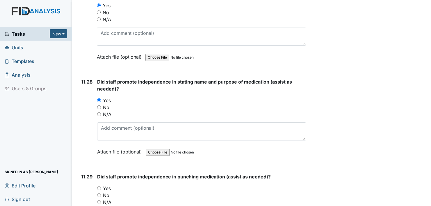
click at [98, 187] on input "Yes" at bounding box center [99, 189] width 4 height 4
radio input "true"
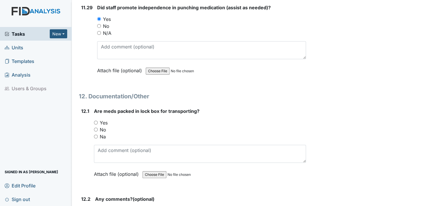
scroll to position [9160, 0]
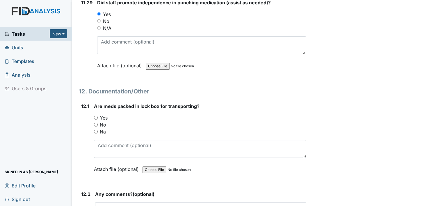
drag, startPoint x: 96, startPoint y: 94, endPoint x: 107, endPoint y: 134, distance: 41.3
click at [96, 116] on input "Yes" at bounding box center [96, 118] width 4 height 4
radio input "true"
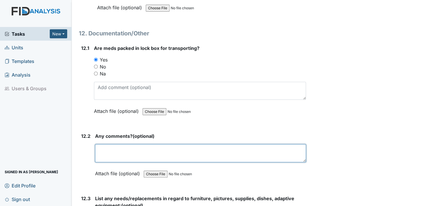
click at [107, 145] on textarea at bounding box center [200, 154] width 211 height 18
type textarea "no"
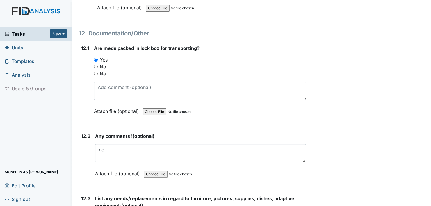
drag, startPoint x: 100, startPoint y: 149, endPoint x: 107, endPoint y: 155, distance: 9.2
click at [100, 167] on label "Attach file (optional)" at bounding box center [118, 172] width 47 height 10
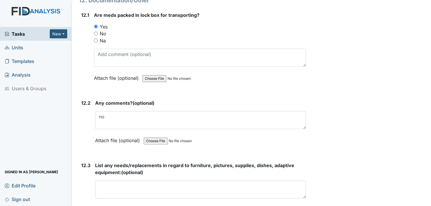
scroll to position [9305, 0]
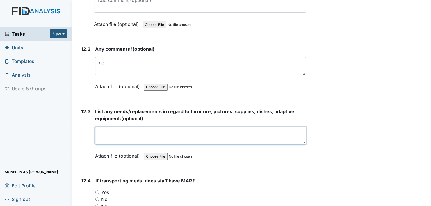
click at [103, 127] on textarea at bounding box center [200, 136] width 211 height 18
type textarea "none at the moment"
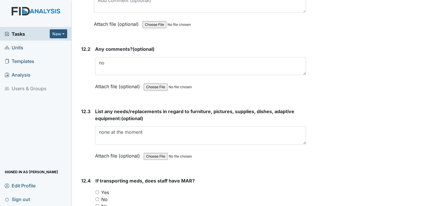
click at [101, 149] on label "Attach file (optional)" at bounding box center [118, 154] width 47 height 10
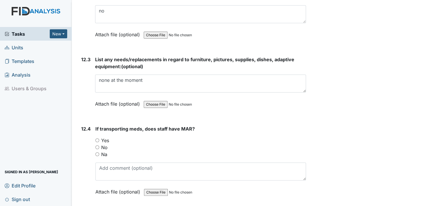
scroll to position [9363, 0]
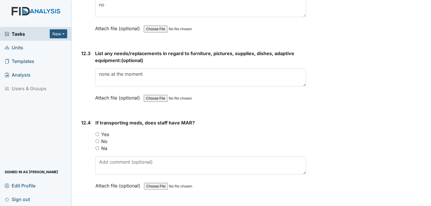
click at [96, 133] on input "Yes" at bounding box center [97, 135] width 4 height 4
radio input "true"
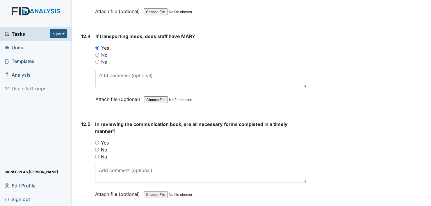
scroll to position [9450, 0]
click at [97, 140] on input "Yes" at bounding box center [97, 142] width 4 height 4
radio input "true"
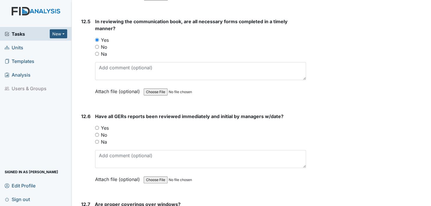
scroll to position [9567, 0]
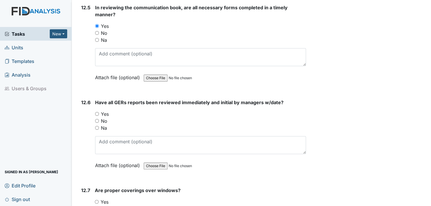
drag, startPoint x: 97, startPoint y: 88, endPoint x: 98, endPoint y: 121, distance: 32.3
click at [98, 112] on input "Yes" at bounding box center [97, 114] width 4 height 4
radio input "true"
click at [96, 200] on input "Yes" at bounding box center [97, 202] width 4 height 4
radio input "true"
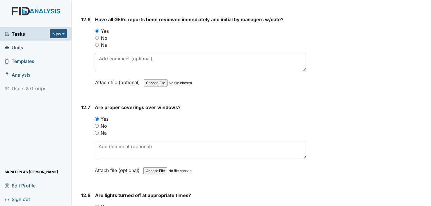
scroll to position [9654, 0]
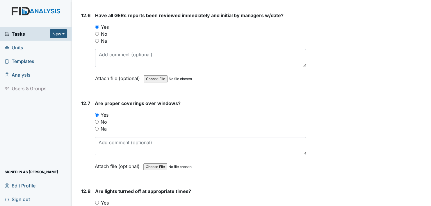
click at [97, 201] on input "Yes" at bounding box center [97, 203] width 4 height 4
radio input "true"
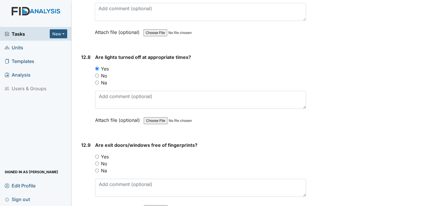
scroll to position [9799, 0]
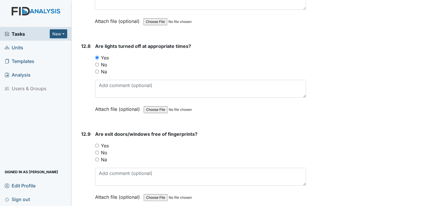
drag, startPoint x: 97, startPoint y: 117, endPoint x: 99, endPoint y: 121, distance: 4.8
click at [98, 142] on div "Yes" at bounding box center [200, 145] width 211 height 7
click at [97, 144] on input "Yes" at bounding box center [97, 146] width 4 height 4
radio input "true"
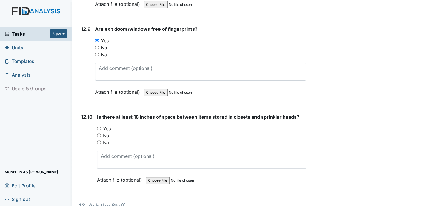
scroll to position [9916, 0]
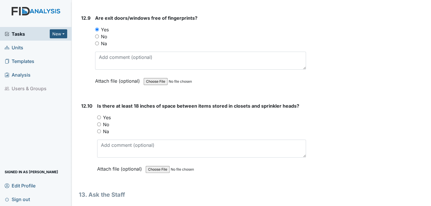
click at [100, 116] on input "Yes" at bounding box center [99, 118] width 4 height 4
radio input "true"
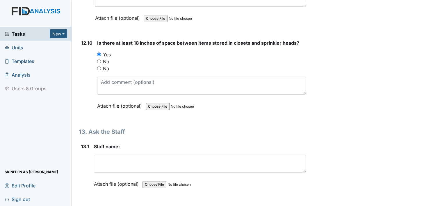
scroll to position [10003, 0]
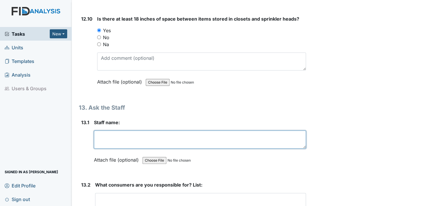
click at [102, 131] on textarea at bounding box center [200, 140] width 212 height 18
type textarea "Angel K"
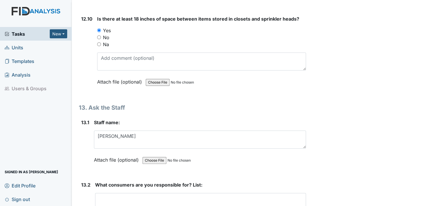
click at [103, 154] on label "Attach file (optional)" at bounding box center [117, 159] width 47 height 10
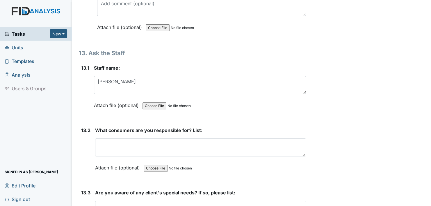
scroll to position [10061, 0]
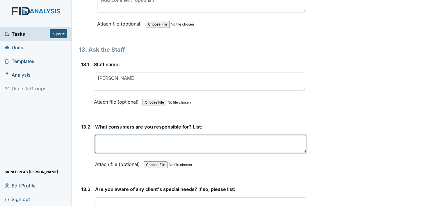
click at [104, 135] on textarea at bounding box center [200, 144] width 211 height 18
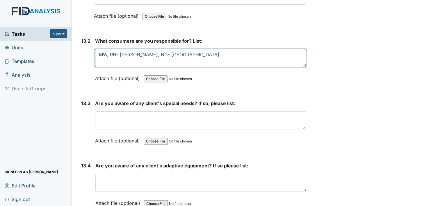
scroll to position [10148, 0]
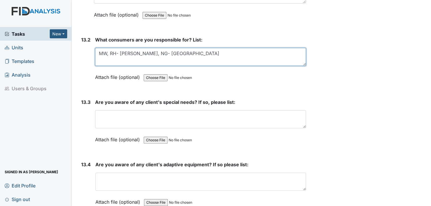
type textarea "MW, RH- Angel JL, NG- Kenya"
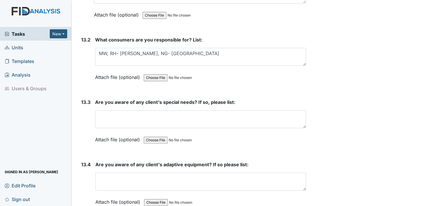
drag, startPoint x: 99, startPoint y: 48, endPoint x: 100, endPoint y: 51, distance: 3.3
click at [99, 71] on label "Attach file (optional)" at bounding box center [118, 76] width 47 height 10
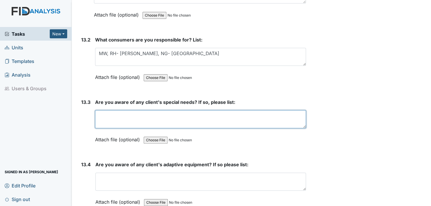
click at [100, 110] on textarea at bounding box center [200, 119] width 211 height 18
type textarea "all four clients have glasses"
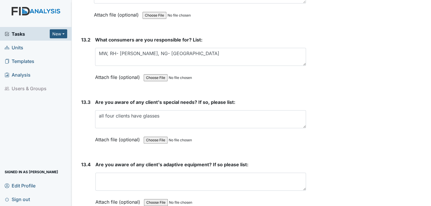
click at [100, 133] on label "Attach file (optional)" at bounding box center [118, 138] width 47 height 10
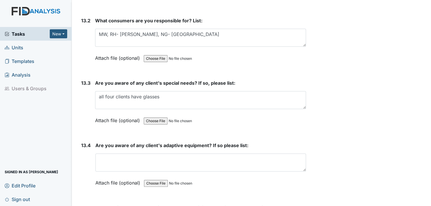
scroll to position [10177, 0]
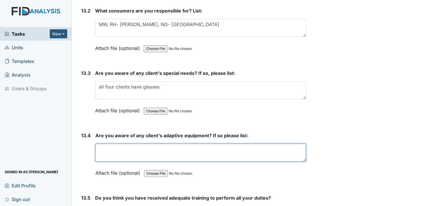
click at [102, 144] on textarea at bounding box center [200, 153] width 211 height 18
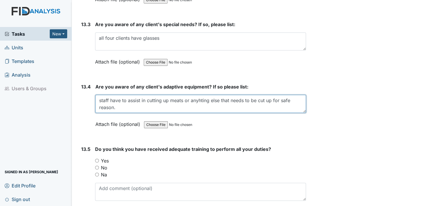
scroll to position [10235, 0]
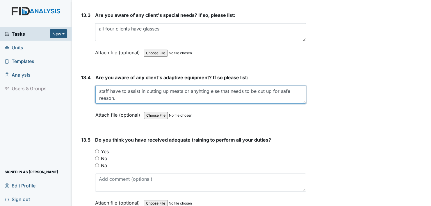
type textarea "staff have to assist in cutting up meats or anyhting else that needs to be cut …"
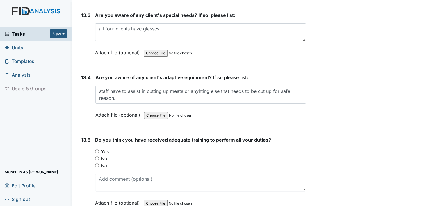
click at [99, 108] on label "Attach file (optional)" at bounding box center [118, 113] width 47 height 10
click at [98, 150] on input "Yes" at bounding box center [97, 152] width 4 height 4
radio input "true"
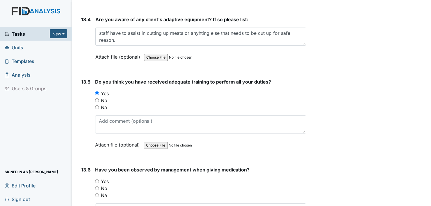
click at [95, 180] on input "Yes" at bounding box center [97, 182] width 4 height 4
radio input "true"
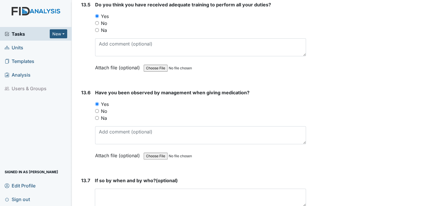
scroll to position [10381, 0]
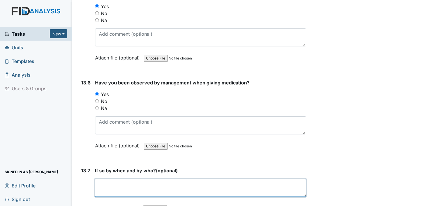
click at [103, 179] on textarea at bounding box center [200, 188] width 211 height 18
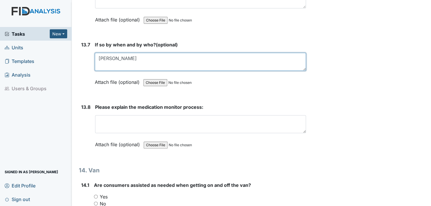
scroll to position [10497, 0]
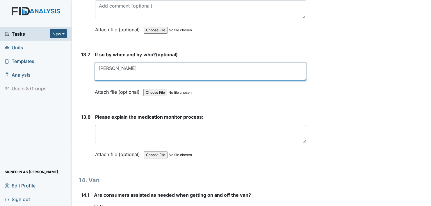
type textarea "Urshell S."
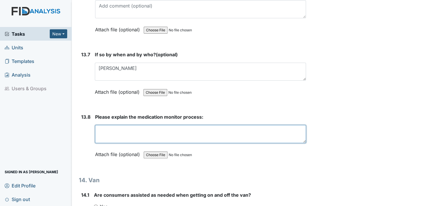
click at [100, 125] on textarea at bounding box center [200, 134] width 211 height 18
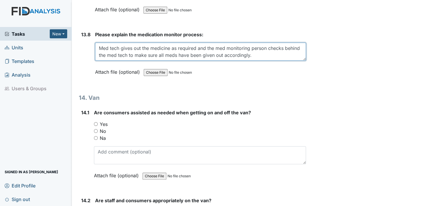
scroll to position [10584, 0]
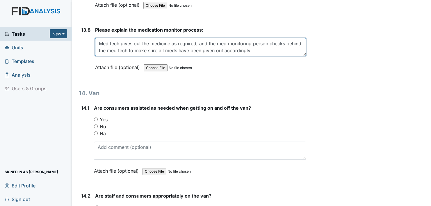
type textarea "Med tech gives out the medicine as required, and the med monitoring person chec…"
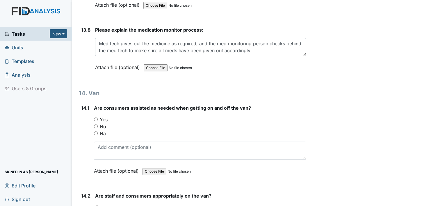
click at [99, 61] on label "Attach file (optional)" at bounding box center [118, 66] width 47 height 10
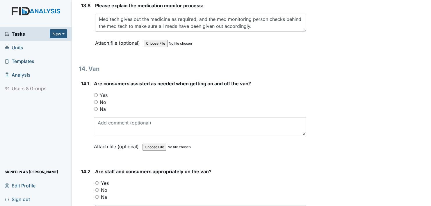
scroll to position [10643, 0]
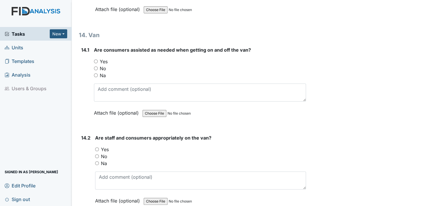
click at [96, 60] on input "Yes" at bounding box center [96, 62] width 4 height 4
radio input "true"
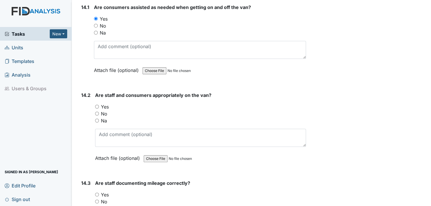
scroll to position [10701, 0]
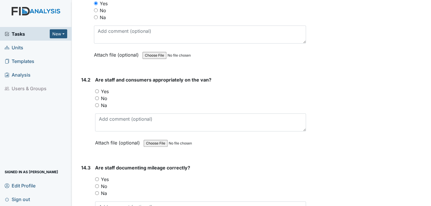
click at [97, 90] on input "Yes" at bounding box center [97, 92] width 4 height 4
radio input "true"
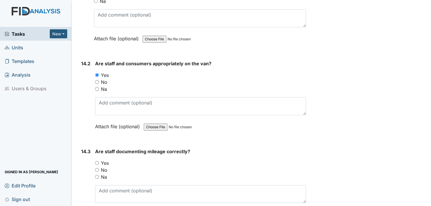
scroll to position [10759, 0]
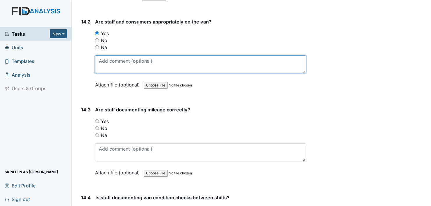
click at [104, 56] on textarea at bounding box center [200, 65] width 211 height 18
type textarea "Marie has a hard time getting on the Van, but she gets on."
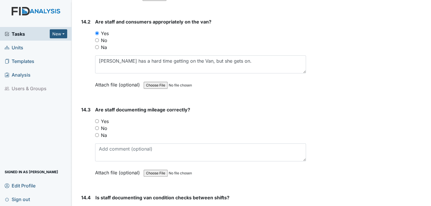
click at [98, 78] on label "Attach file (optional)" at bounding box center [118, 83] width 47 height 10
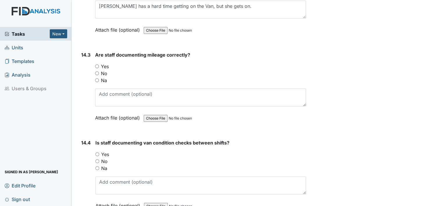
scroll to position [10817, 0]
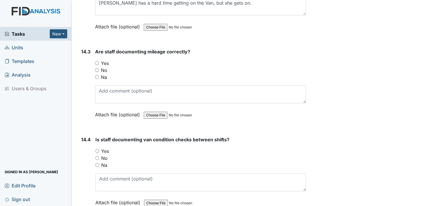
click at [97, 61] on input "Yes" at bounding box center [97, 63] width 4 height 4
radio input "true"
click at [98, 149] on input "Yes" at bounding box center [97, 151] width 4 height 4
radio input "true"
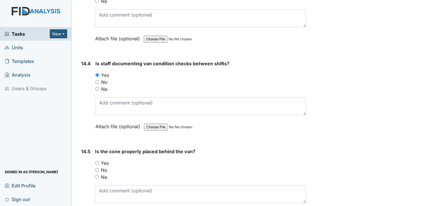
scroll to position [10904, 0]
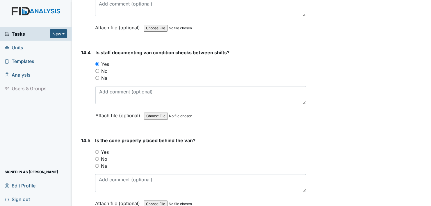
click at [96, 157] on input "No" at bounding box center [97, 159] width 4 height 4
radio input "true"
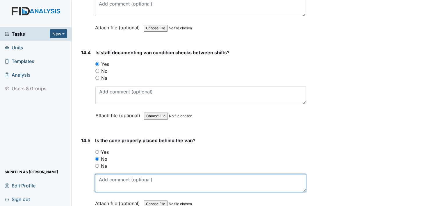
click at [108, 174] on textarea at bounding box center [200, 183] width 211 height 18
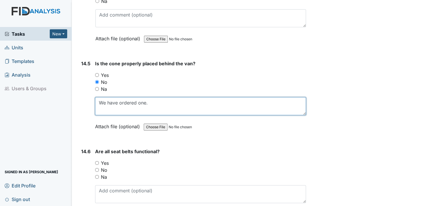
scroll to position [10992, 0]
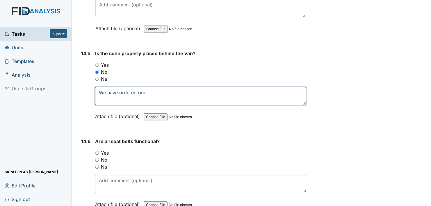
type textarea "We have ordered one."
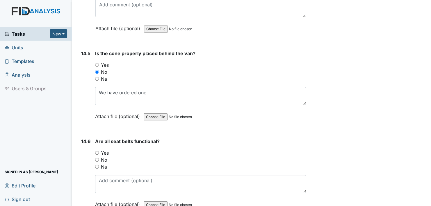
drag, startPoint x: 98, startPoint y: 85, endPoint x: 95, endPoint y: 103, distance: 18.0
click at [98, 110] on label "Attach file (optional)" at bounding box center [118, 115] width 47 height 10
click at [96, 151] on input "Yes" at bounding box center [97, 153] width 4 height 4
radio input "true"
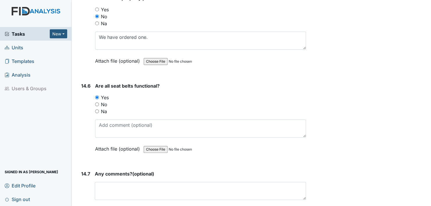
scroll to position [11050, 0]
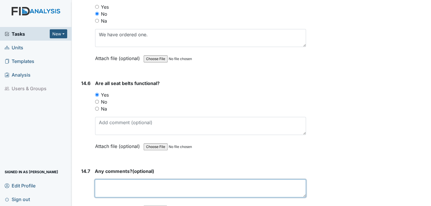
click at [104, 180] on textarea at bounding box center [200, 189] width 211 height 18
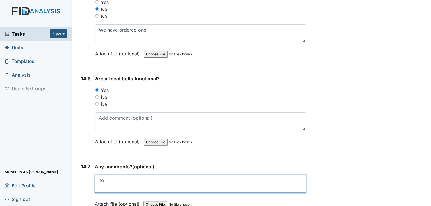
scroll to position [11059, 0]
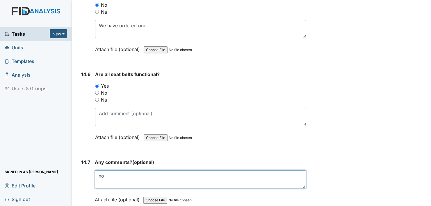
type textarea "no"
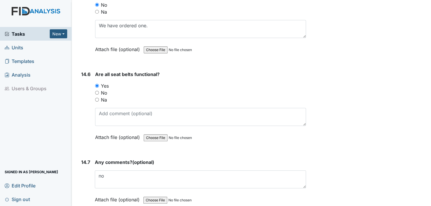
drag, startPoint x: 99, startPoint y: 169, endPoint x: 103, endPoint y: 180, distance: 11.2
click at [99, 193] on label "Attach file (optional)" at bounding box center [118, 198] width 47 height 10
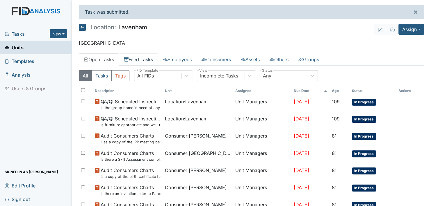
click at [141, 57] on link "Filed Tasks" at bounding box center [138, 60] width 39 height 12
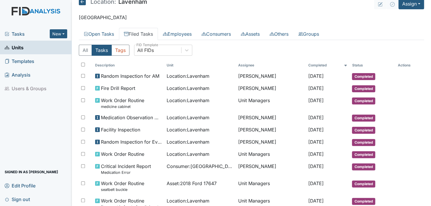
scroll to position [29, 0]
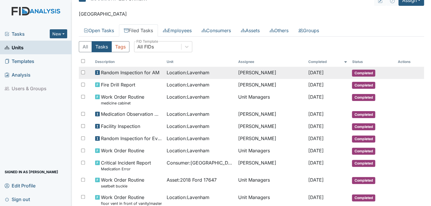
click at [360, 70] on span "Completed" at bounding box center [363, 73] width 23 height 7
click at [361, 71] on span "Completed" at bounding box center [363, 73] width 23 height 7
click at [122, 72] on span "Random Inspection for AM" at bounding box center [130, 72] width 58 height 7
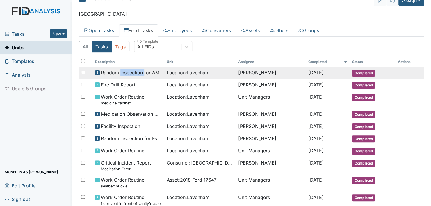
click at [122, 72] on span "Random Inspection for AM" at bounding box center [130, 72] width 58 height 7
drag, startPoint x: 122, startPoint y: 72, endPoint x: 102, endPoint y: 71, distance: 19.8
click at [102, 71] on span "Random Inspection for AM" at bounding box center [130, 72] width 58 height 7
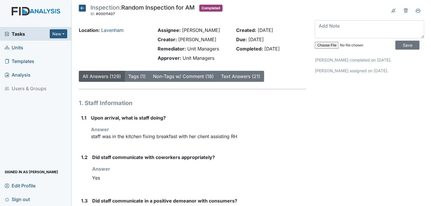
click at [241, 72] on button "Text Answers (21)" at bounding box center [240, 76] width 47 height 11
click at [416, 9] on icon at bounding box center [418, 10] width 5 height 5
click at [82, 7] on icon at bounding box center [82, 8] width 7 height 7
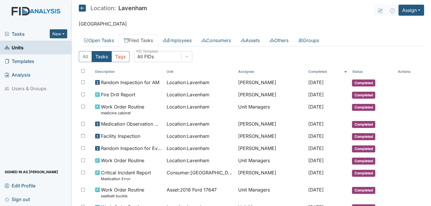
click at [141, 40] on link "Filed Tasks" at bounding box center [138, 40] width 39 height 12
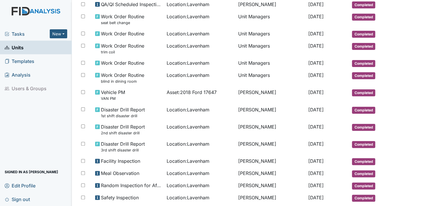
scroll to position [316, 0]
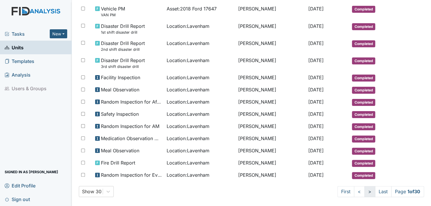
click at [364, 186] on link ">" at bounding box center [369, 191] width 11 height 11
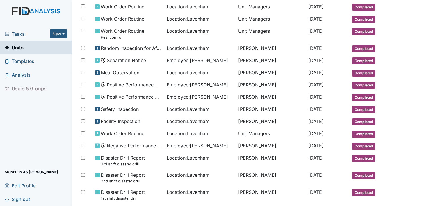
scroll to position [295, 0]
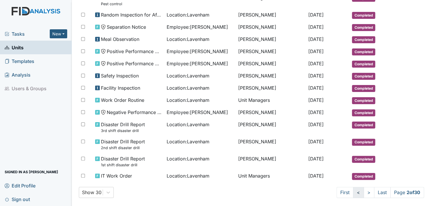
click at [353, 187] on link "<" at bounding box center [358, 192] width 11 height 11
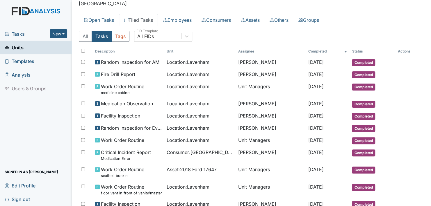
scroll to position [0, 0]
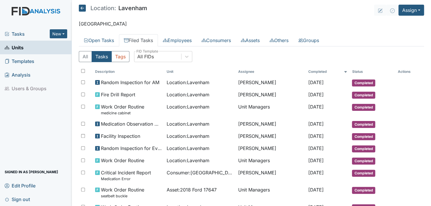
click at [136, 38] on link "Filed Tasks" at bounding box center [138, 40] width 39 height 12
click at [413, 8] on button "Assign" at bounding box center [411, 10] width 26 height 11
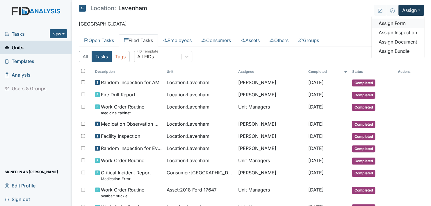
click at [396, 23] on link "Assign Form" at bounding box center [398, 23] width 52 height 9
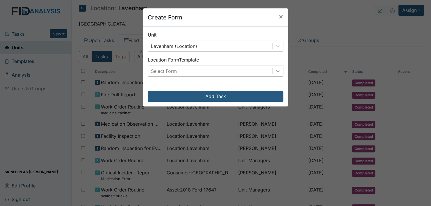
click at [275, 70] on icon at bounding box center [278, 71] width 6 height 6
click at [372, 38] on div "Create Form × Unit Lavenham (Location) Location Form Template Select Form Add T…" at bounding box center [215, 103] width 431 height 206
click at [276, 69] on icon at bounding box center [278, 71] width 6 height 6
click at [359, 30] on div "Create Form × Unit Lavenham (Location) Location Form Template Select Form Add T…" at bounding box center [215, 103] width 431 height 206
click at [279, 14] on span "×" at bounding box center [281, 16] width 5 height 8
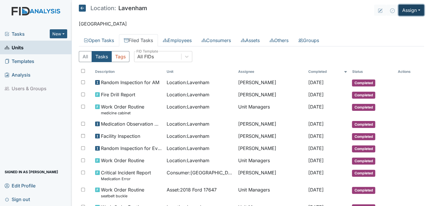
click at [414, 8] on button "Assign" at bounding box center [411, 10] width 26 height 11
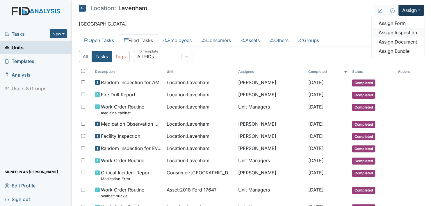
click at [401, 32] on link "Assign Inspection" at bounding box center [398, 32] width 52 height 9
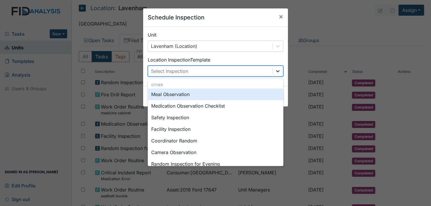
click at [276, 71] on icon at bounding box center [277, 71] width 3 height 2
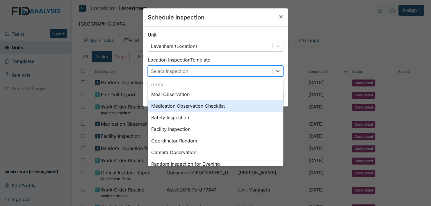
click at [199, 104] on div "Medication Observation Checklist" at bounding box center [216, 106] width 136 height 12
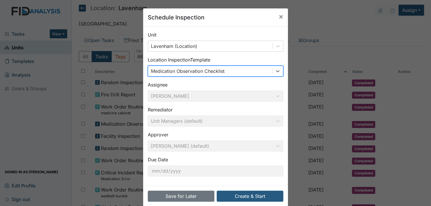
scroll to position [8, 0]
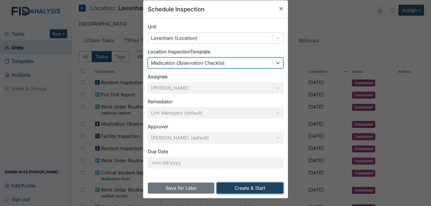
click at [243, 187] on button "Create & Start" at bounding box center [250, 188] width 67 height 11
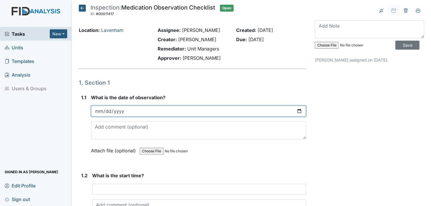
click at [296, 111] on input "date" at bounding box center [198, 111] width 215 height 11
type input "[DATE]"
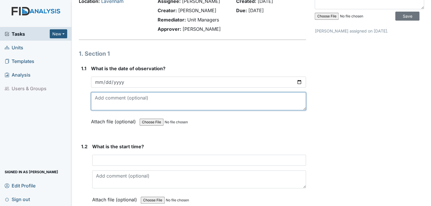
click at [101, 104] on textarea at bounding box center [198, 101] width 215 height 18
drag, startPoint x: 103, startPoint y: 104, endPoint x: 110, endPoint y: 106, distance: 6.8
click at [108, 106] on textarea "[PERSON_NAME] was being watched this morning too become cerfied" at bounding box center [198, 101] width 215 height 18
click at [232, 97] on textarea "[PERSON_NAME] was being watched this morning too become cerfied" at bounding box center [198, 101] width 215 height 18
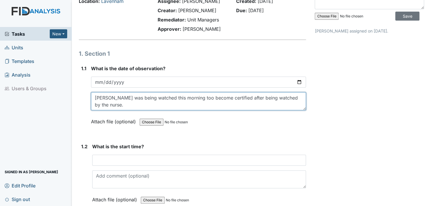
type textarea "[PERSON_NAME] was being watched this morning too become certified after being w…"
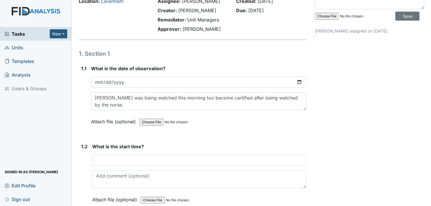
click at [96, 121] on label "Attach file (optional)" at bounding box center [114, 120] width 47 height 10
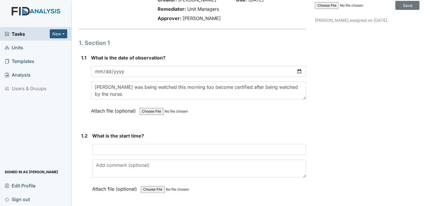
scroll to position [58, 0]
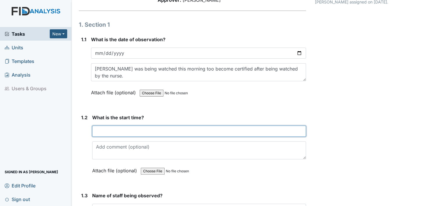
click at [99, 131] on input "text" at bounding box center [199, 131] width 214 height 11
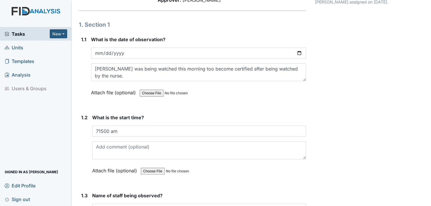
click at [215, 115] on strong "What is the start time?" at bounding box center [199, 117] width 214 height 7
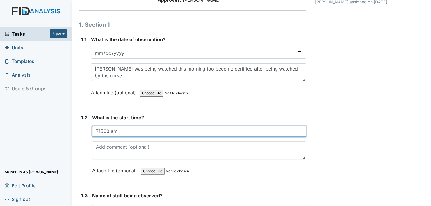
click at [98, 130] on input "71500 am" at bounding box center [199, 131] width 214 height 11
click at [110, 131] on input "7:1500 am" at bounding box center [199, 131] width 214 height 11
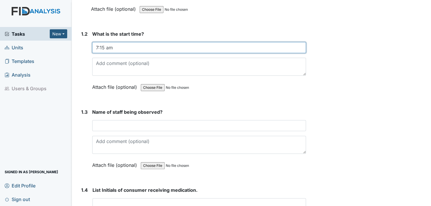
scroll to position [145, 0]
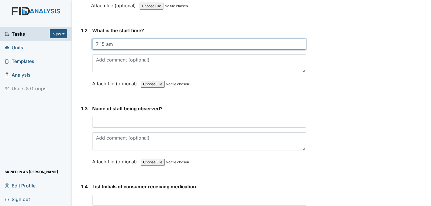
type input "7:15 am"
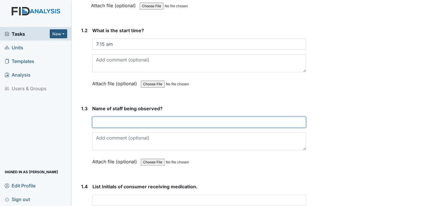
click at [100, 122] on input "text" at bounding box center [199, 122] width 214 height 11
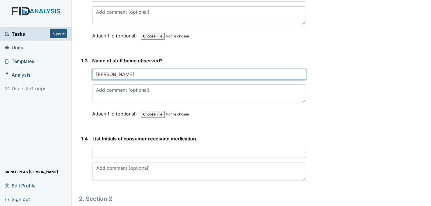
scroll to position [204, 0]
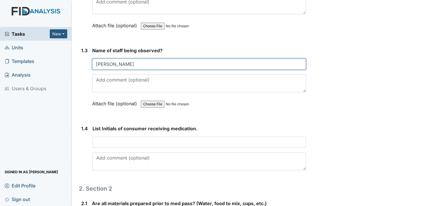
type input "[PERSON_NAME]"
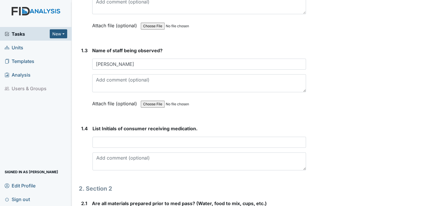
click at [98, 100] on label "Attach file (optional)" at bounding box center [115, 102] width 47 height 10
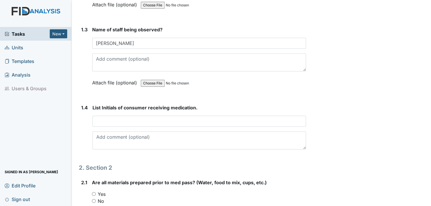
scroll to position [233, 0]
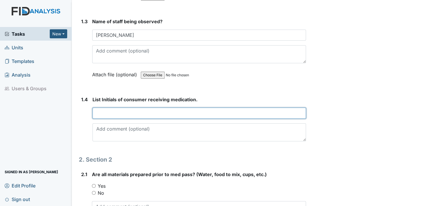
click at [97, 113] on input "text" at bounding box center [198, 113] width 213 height 11
click at [122, 115] on input "JL, MW, [PERSON_NAME],,RH" at bounding box center [198, 113] width 213 height 11
type input "JL, MW, [PERSON_NAME]"
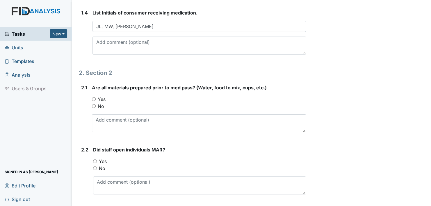
scroll to position [320, 0]
click at [93, 98] on input "Yes" at bounding box center [94, 99] width 4 height 4
radio input "true"
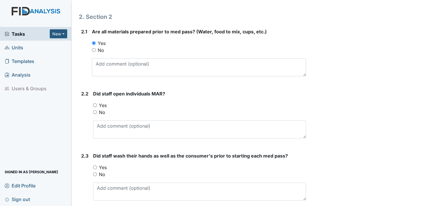
scroll to position [378, 0]
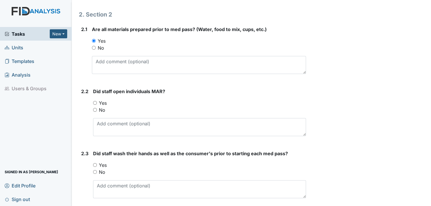
click at [95, 102] on input "Yes" at bounding box center [95, 103] width 4 height 4
radio input "true"
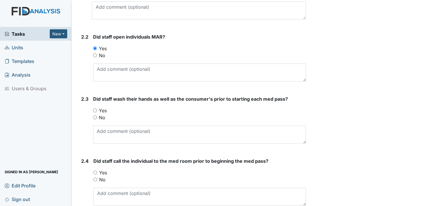
scroll to position [436, 0]
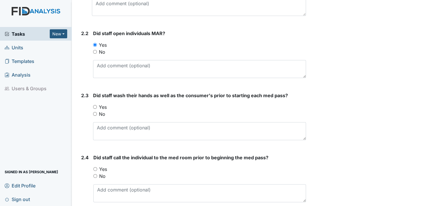
click at [96, 105] on input "Yes" at bounding box center [95, 107] width 4 height 4
radio input "true"
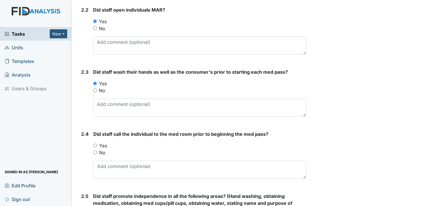
scroll to position [494, 0]
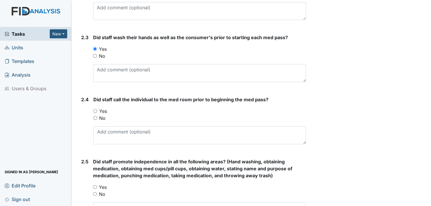
click at [95, 109] on input "Yes" at bounding box center [95, 111] width 4 height 4
radio input "true"
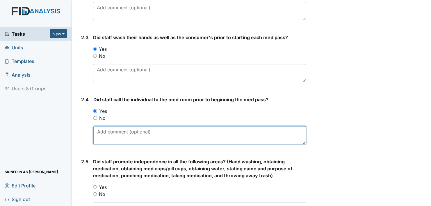
click at [96, 137] on textarea at bounding box center [199, 135] width 213 height 18
click at [234, 126] on textarea "She went to them and had them come for their meds." at bounding box center [199, 135] width 213 height 18
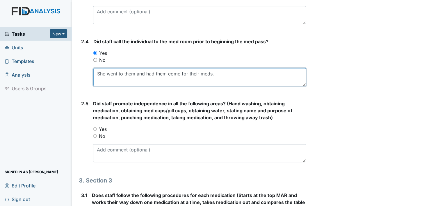
scroll to position [582, 0]
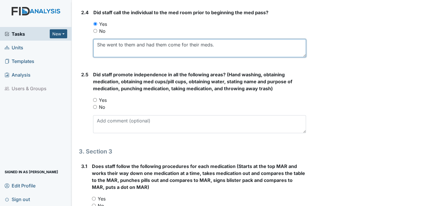
type textarea "She went to them and had them come for their meds."
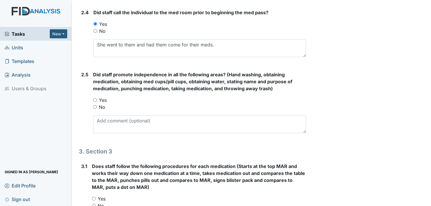
click at [94, 99] on input "Yes" at bounding box center [95, 100] width 4 height 4
radio input "true"
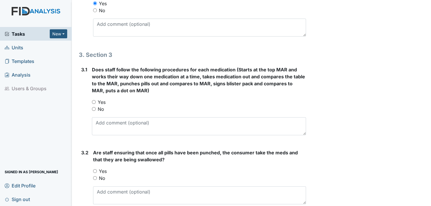
scroll to position [698, 0]
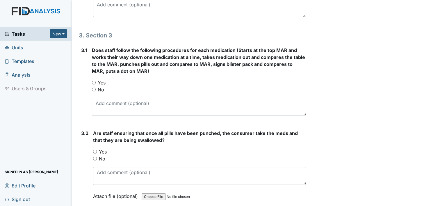
click at [93, 81] on input "Yes" at bounding box center [94, 83] width 4 height 4
radio input "true"
click at [95, 149] on div "Yes" at bounding box center [199, 152] width 213 height 7
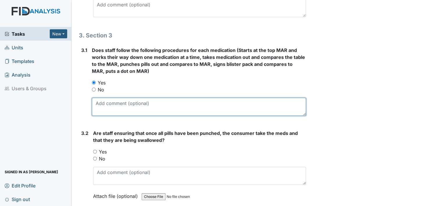
click at [101, 110] on textarea at bounding box center [199, 107] width 214 height 18
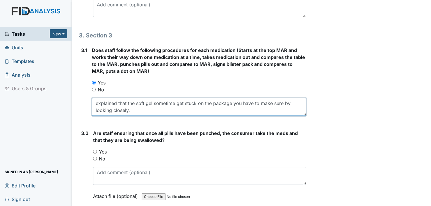
scroll to position [756, 0]
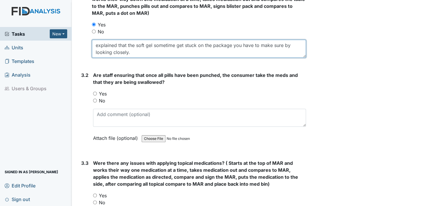
type textarea "explained that the soft gel sometime get stuck on the package you have to make …"
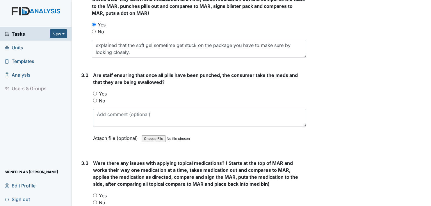
click at [95, 92] on input "Yes" at bounding box center [95, 94] width 4 height 4
radio input "true"
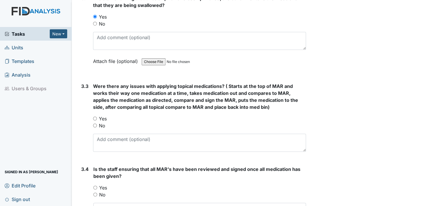
scroll to position [843, 0]
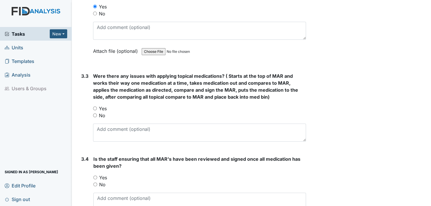
click at [95, 114] on input "No" at bounding box center [95, 116] width 4 height 4
radio input "true"
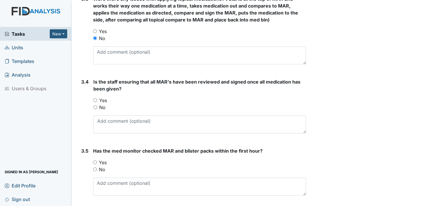
scroll to position [930, 0]
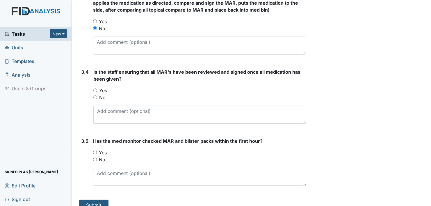
click at [95, 89] on input "Yes" at bounding box center [95, 91] width 4 height 4
radio input "true"
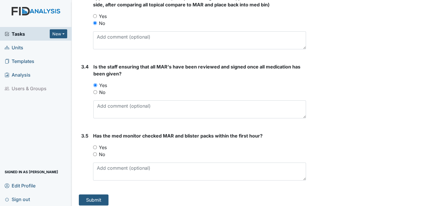
scroll to position [937, 0]
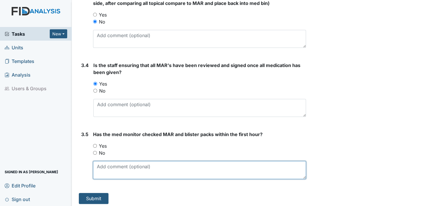
click at [103, 174] on textarea at bounding box center [199, 170] width 213 height 18
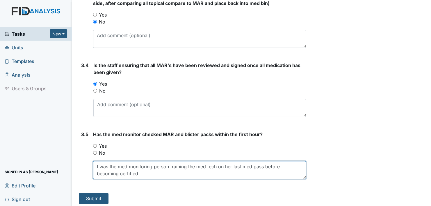
type textarea "I was the med monitoring person training the med tech on her last med pass befo…"
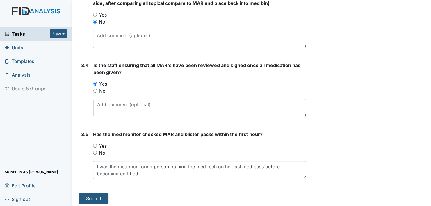
click at [142, 193] on form "Submit" at bounding box center [192, 198] width 227 height 11
click at [94, 144] on input "Yes" at bounding box center [95, 146] width 4 height 4
radio input "true"
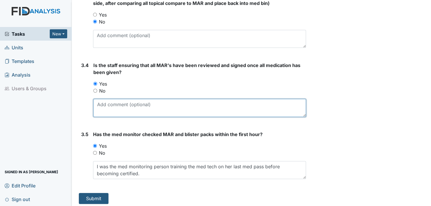
click at [97, 110] on textarea at bounding box center [199, 108] width 213 height 18
click at [192, 102] on textarea "observed staff checking three time before" at bounding box center [199, 108] width 213 height 18
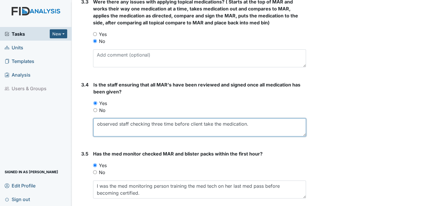
scroll to position [908, 0]
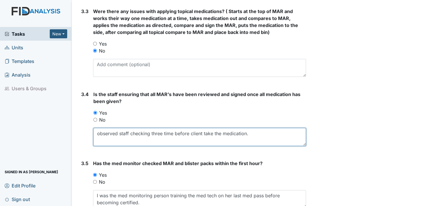
type textarea "observed staff checking three time before client take the medication."
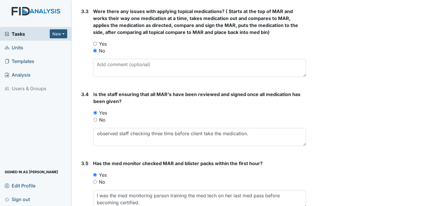
click at [288, 105] on div "Is the staff ensuring that all MAR's have been reviewed and signed once all med…" at bounding box center [199, 118] width 213 height 55
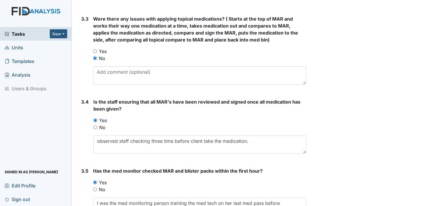
scroll to position [937, 0]
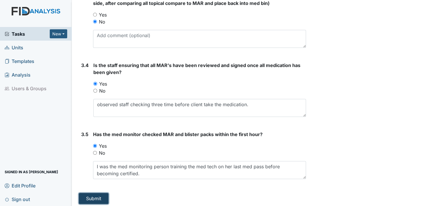
click at [96, 195] on button "Submit" at bounding box center [94, 198] width 30 height 11
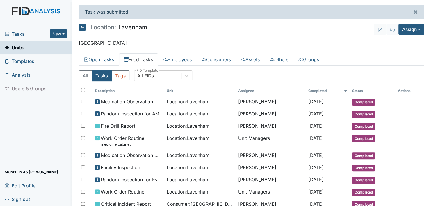
click at [146, 58] on link "Filed Tasks" at bounding box center [138, 60] width 39 height 12
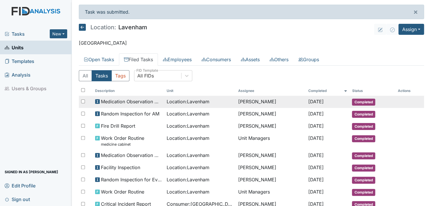
click at [118, 100] on span "Medication Observation Checklist" at bounding box center [131, 101] width 61 height 7
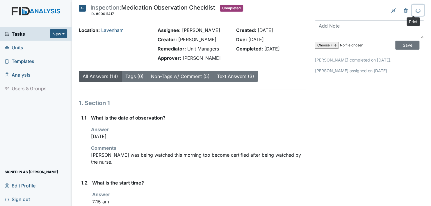
click at [416, 10] on icon at bounding box center [418, 10] width 5 height 5
